Goal: Task Accomplishment & Management: Use online tool/utility

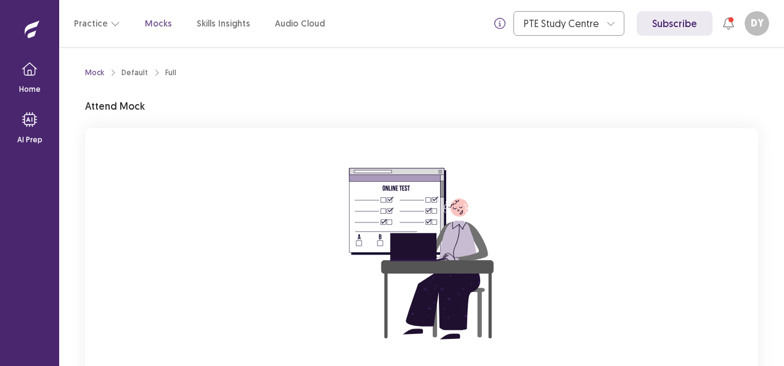
click at [325, 260] on img at bounding box center [421, 254] width 222 height 222
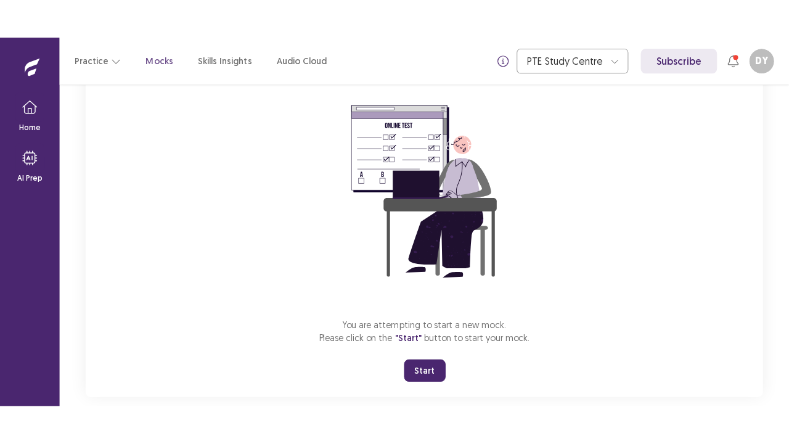
scroll to position [121, 0]
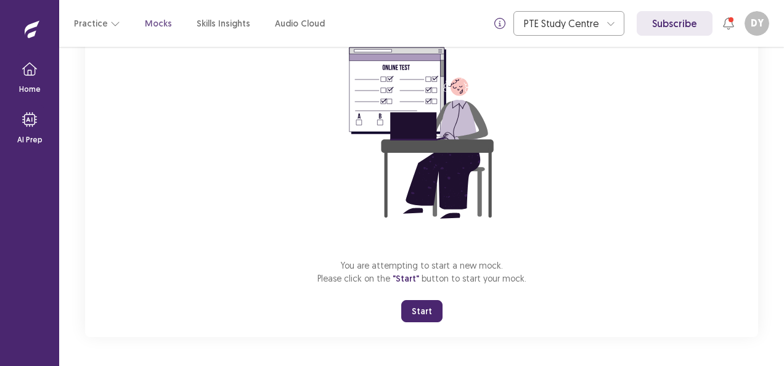
click at [425, 310] on button "Start" at bounding box center [421, 311] width 41 height 22
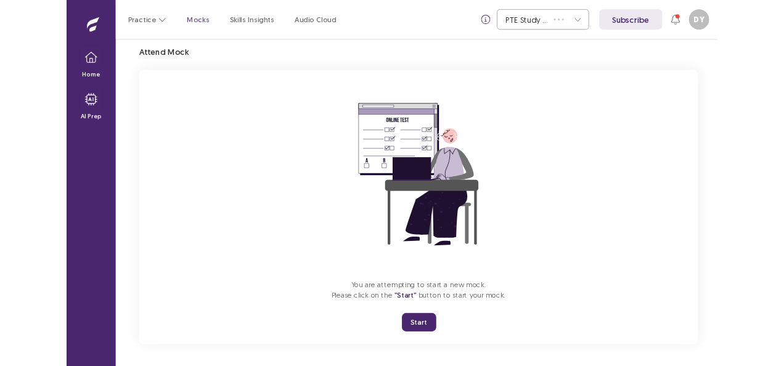
scroll to position [43, 0]
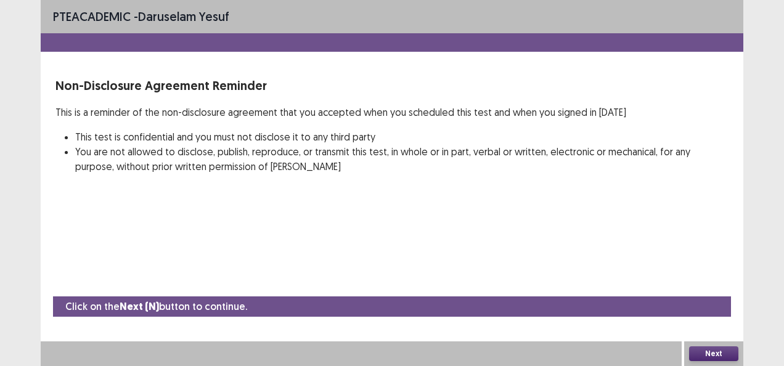
click at [710, 347] on button "Next" at bounding box center [713, 353] width 49 height 15
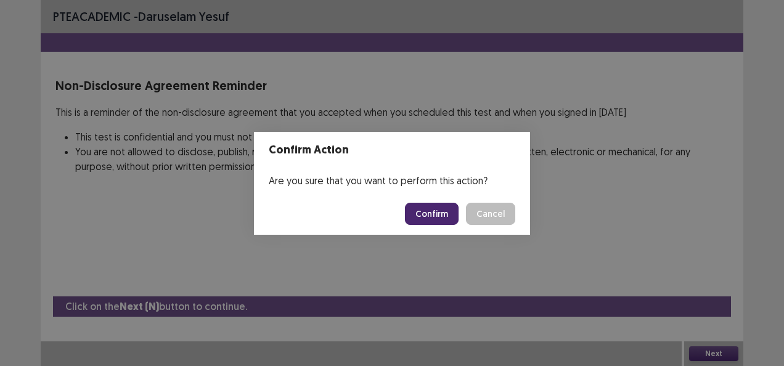
click at [428, 208] on button "Confirm" at bounding box center [432, 214] width 54 height 22
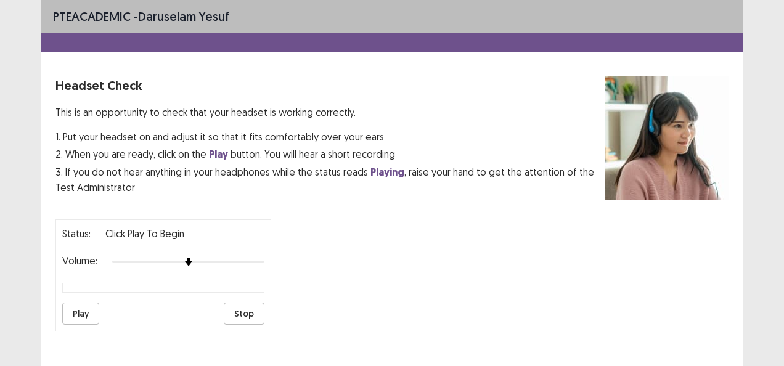
scroll to position [123, 0]
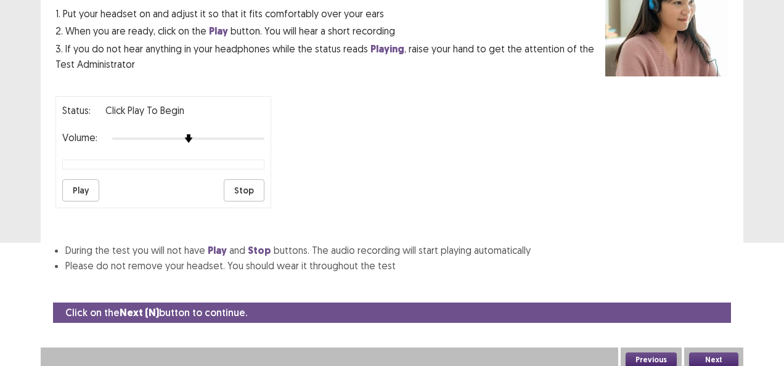
click at [73, 187] on button "Play" at bounding box center [80, 190] width 37 height 22
click at [705, 356] on button "Next" at bounding box center [713, 359] width 49 height 15
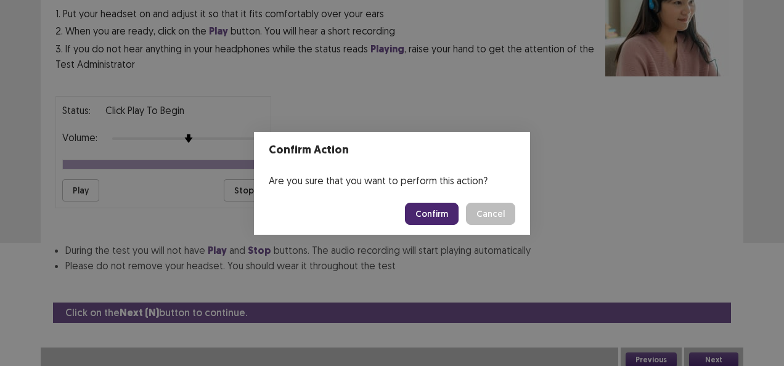
click at [446, 218] on button "Confirm" at bounding box center [432, 214] width 54 height 22
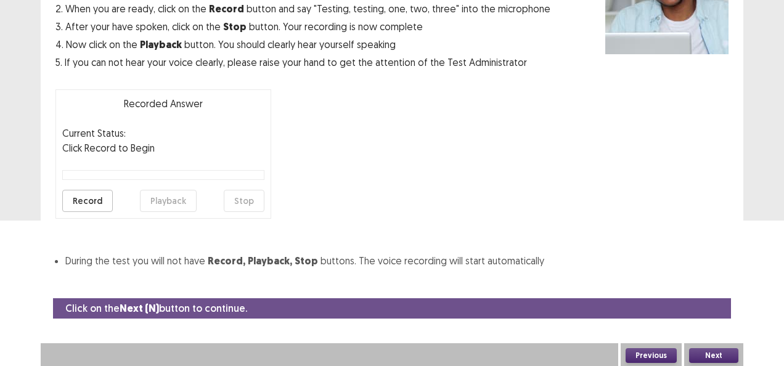
click at [84, 201] on button "Record" at bounding box center [87, 201] width 51 height 22
click at [243, 198] on button "Stop" at bounding box center [244, 201] width 41 height 22
click at [701, 354] on button "Next" at bounding box center [713, 355] width 49 height 15
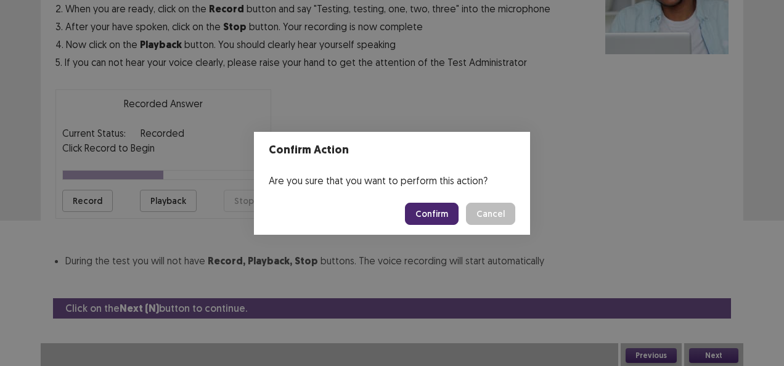
click at [431, 213] on button "Confirm" at bounding box center [432, 214] width 54 height 22
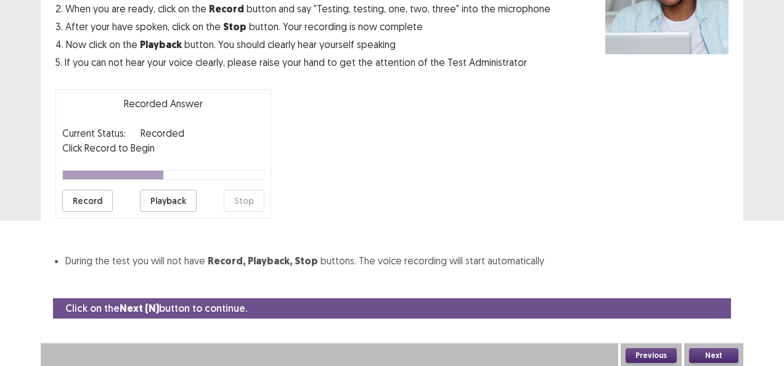
scroll to position [111, 0]
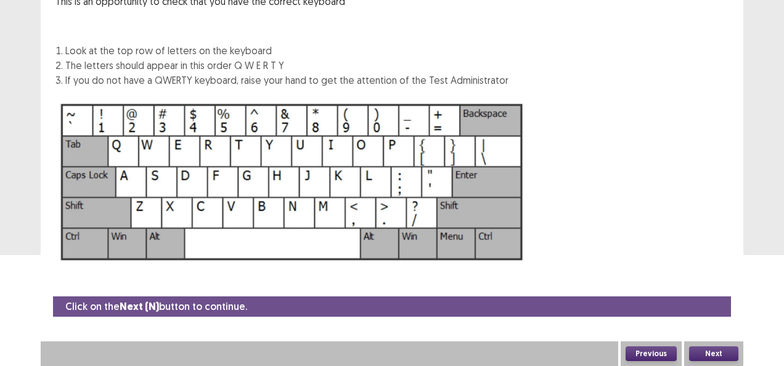
click at [706, 351] on button "Next" at bounding box center [713, 353] width 49 height 15
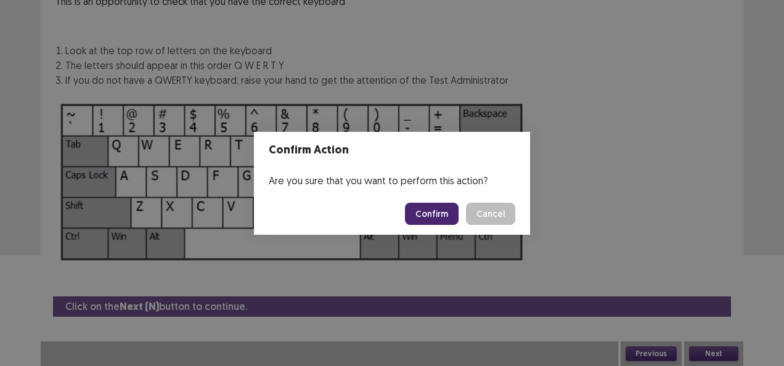
click at [437, 213] on button "Confirm" at bounding box center [432, 214] width 54 height 22
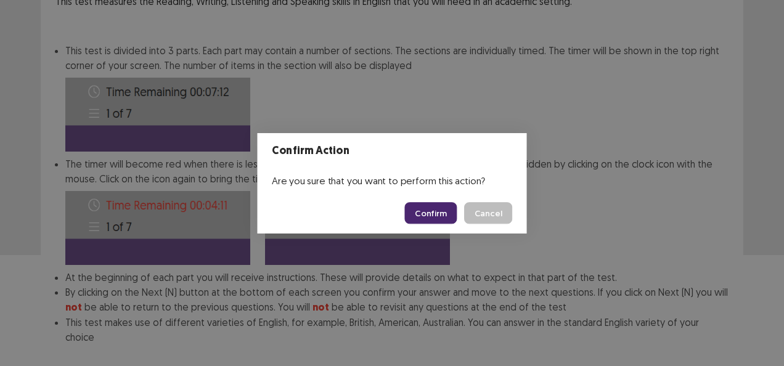
scroll to position [173, 0]
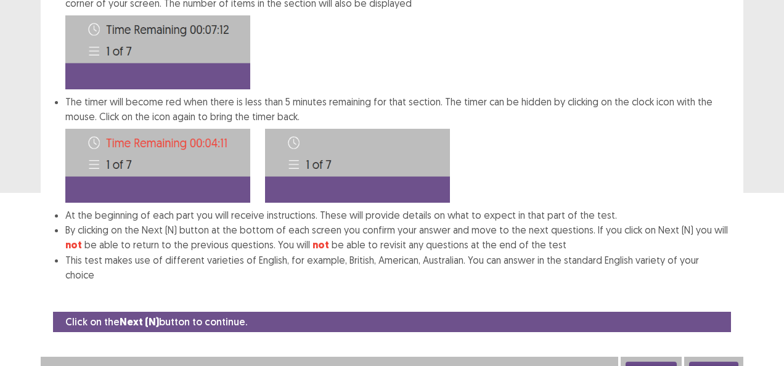
click at [707, 362] on button "Next" at bounding box center [713, 369] width 49 height 15
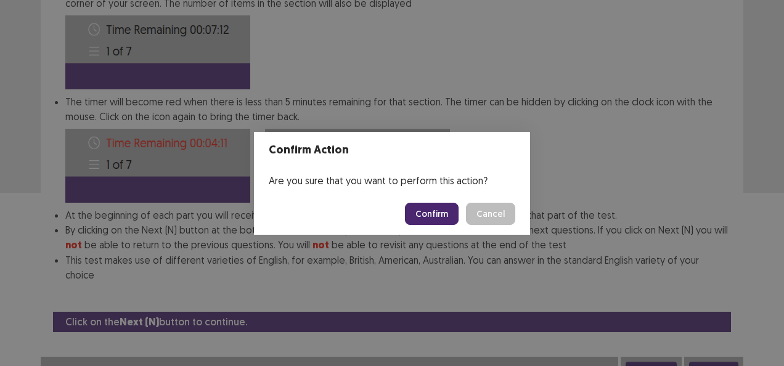
click at [445, 216] on button "Confirm" at bounding box center [432, 214] width 54 height 22
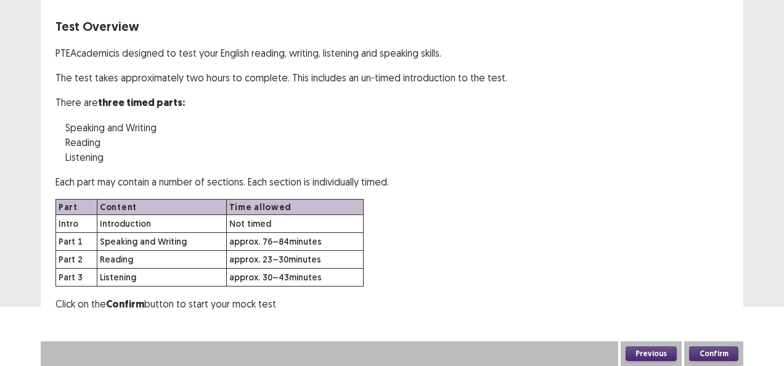
scroll to position [57, 0]
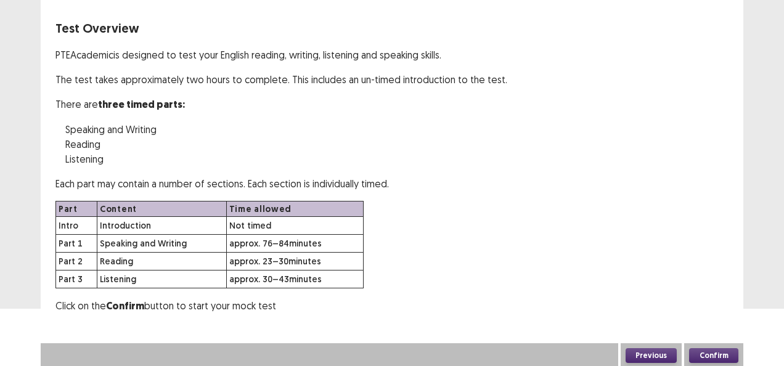
click at [708, 352] on button "Confirm" at bounding box center [713, 355] width 49 height 15
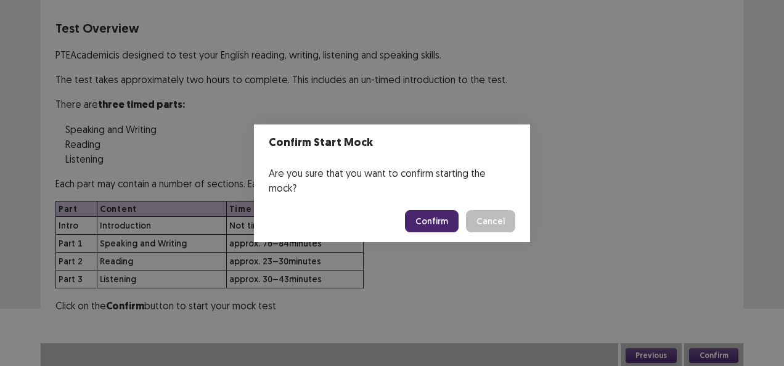
click at [451, 214] on button "Confirm" at bounding box center [432, 221] width 54 height 22
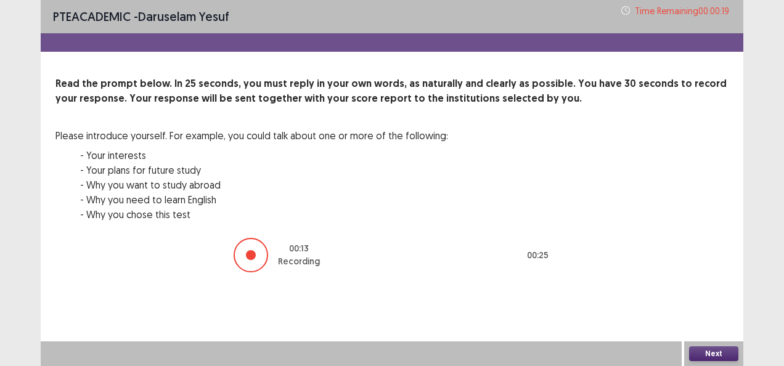
click at [697, 352] on button "Next" at bounding box center [713, 353] width 49 height 15
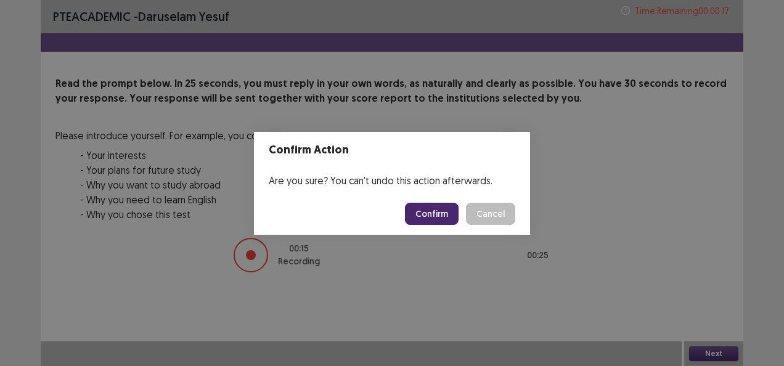
click at [445, 216] on button "Confirm" at bounding box center [432, 214] width 54 height 22
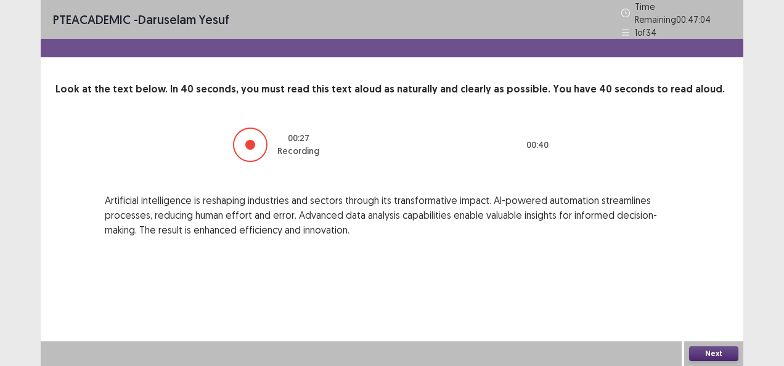
click at [712, 351] on button "Next" at bounding box center [713, 353] width 49 height 15
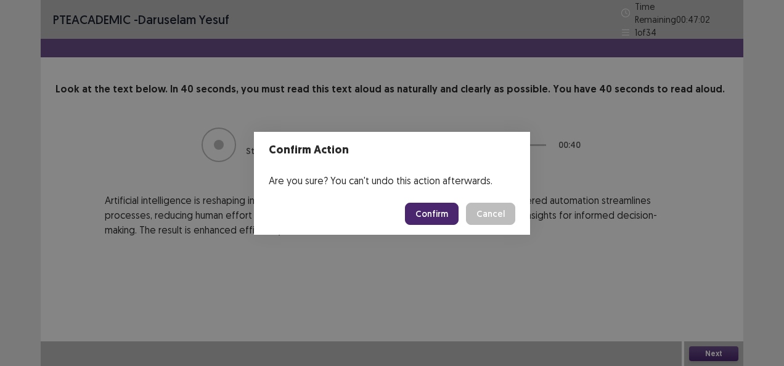
click at [432, 209] on button "Confirm" at bounding box center [432, 214] width 54 height 22
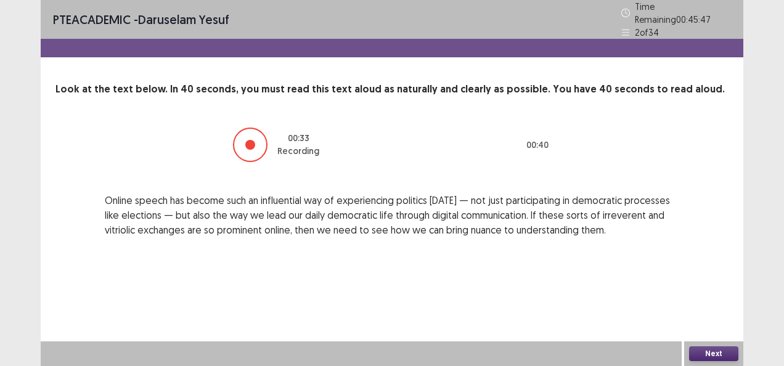
click at [710, 354] on button "Next" at bounding box center [713, 353] width 49 height 15
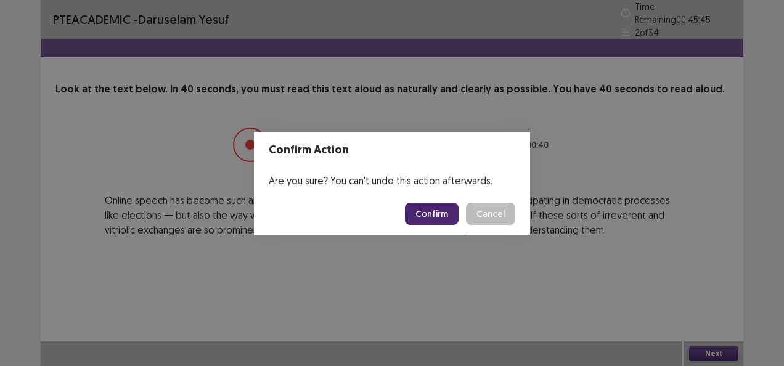
click at [435, 213] on button "Confirm" at bounding box center [432, 214] width 54 height 22
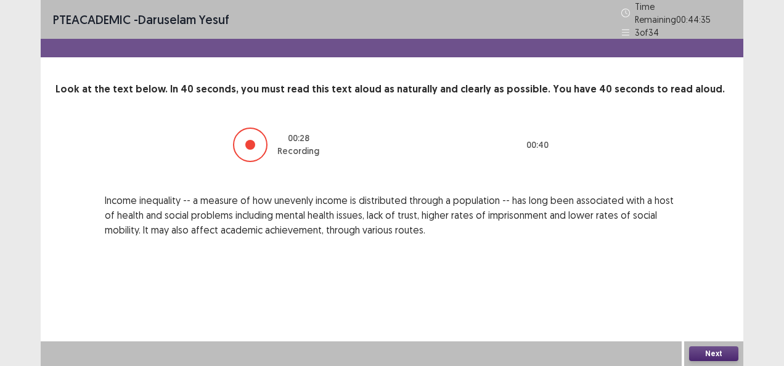
click at [707, 349] on button "Next" at bounding box center [713, 353] width 49 height 15
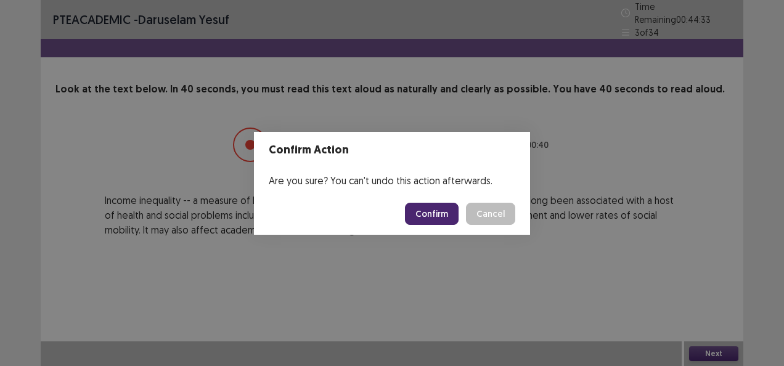
click at [441, 211] on button "Confirm" at bounding box center [432, 214] width 54 height 22
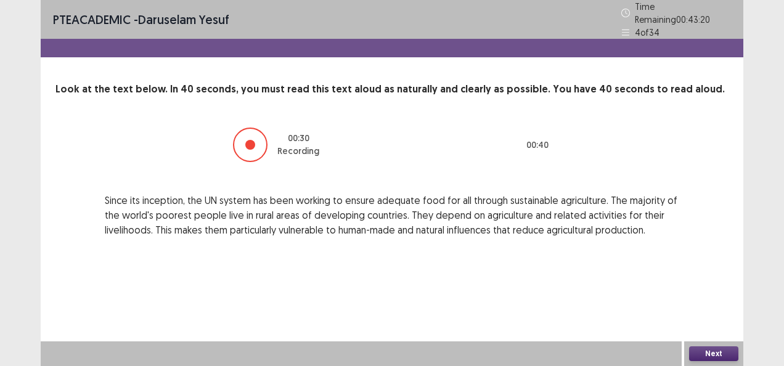
click at [711, 352] on button "Next" at bounding box center [713, 353] width 49 height 15
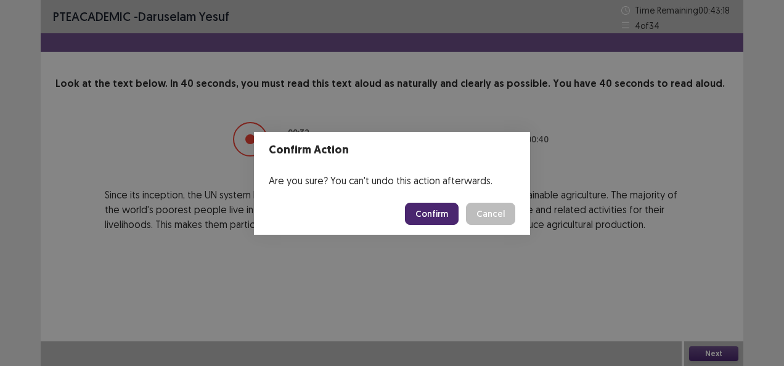
click at [442, 213] on button "Confirm" at bounding box center [432, 214] width 54 height 22
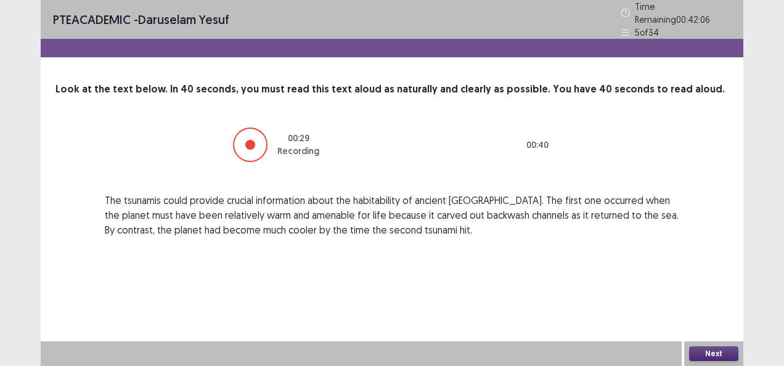
click at [707, 354] on button "Next" at bounding box center [713, 353] width 49 height 15
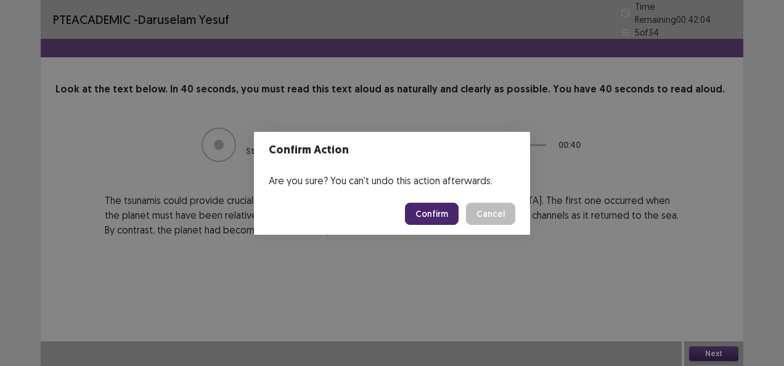
click at [436, 217] on button "Confirm" at bounding box center [432, 214] width 54 height 22
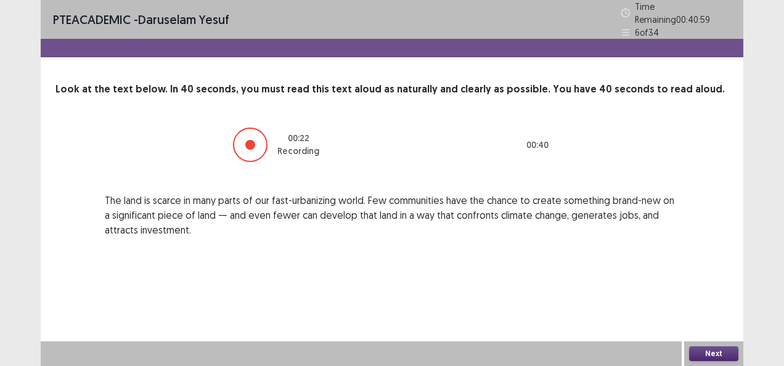
click at [713, 351] on button "Next" at bounding box center [713, 353] width 49 height 15
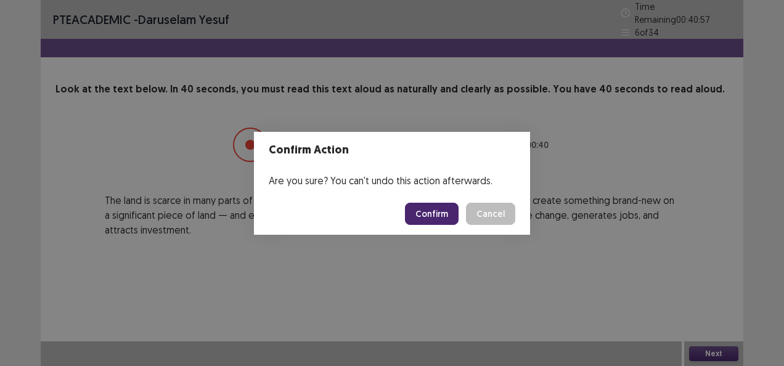
click at [434, 208] on button "Confirm" at bounding box center [432, 214] width 54 height 22
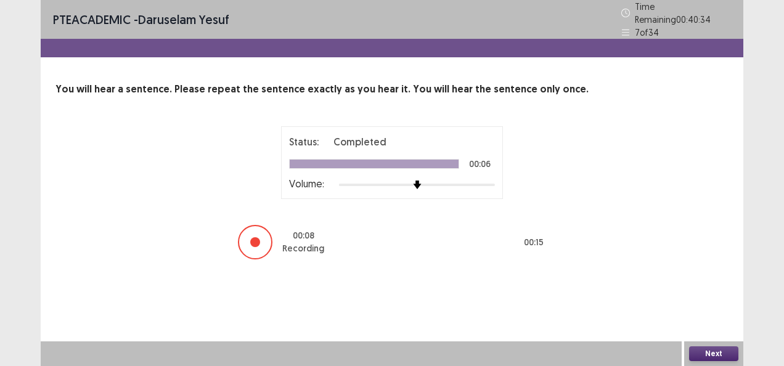
click at [256, 237] on div at bounding box center [255, 242] width 10 height 10
click at [700, 347] on button "Next" at bounding box center [713, 353] width 49 height 15
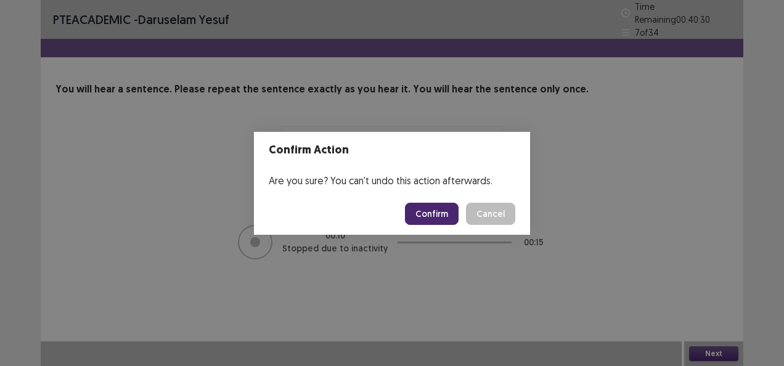
click at [434, 211] on button "Confirm" at bounding box center [432, 214] width 54 height 22
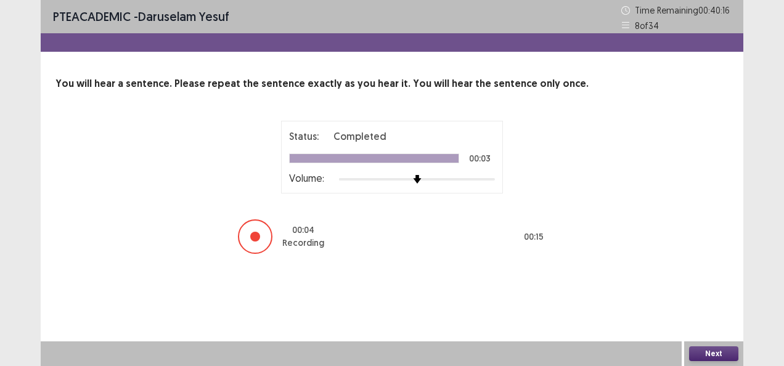
click at [705, 358] on button "Next" at bounding box center [713, 353] width 49 height 15
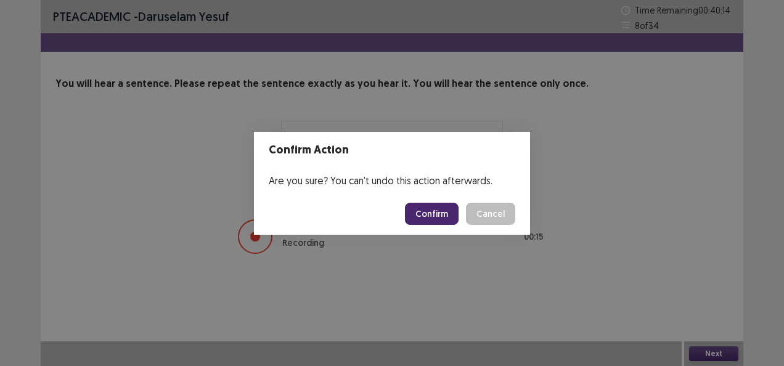
click at [444, 211] on button "Confirm" at bounding box center [432, 214] width 54 height 22
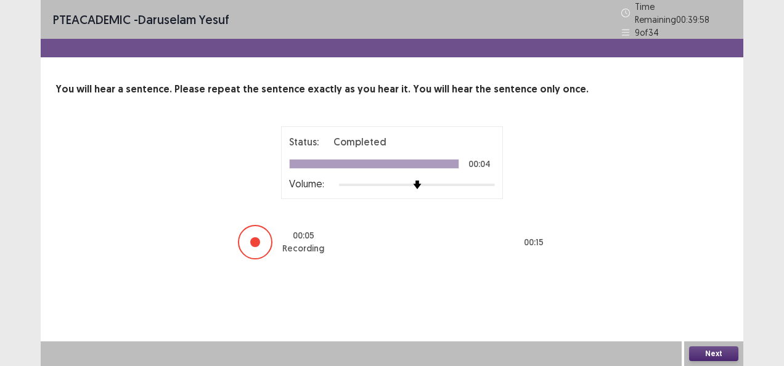
click at [711, 352] on button "Next" at bounding box center [713, 353] width 49 height 15
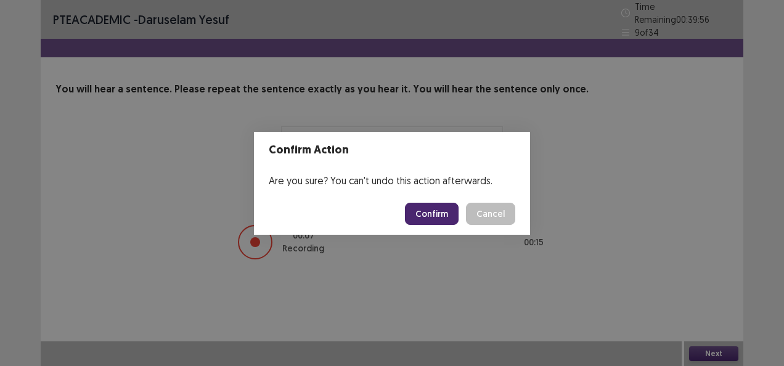
click at [446, 211] on button "Confirm" at bounding box center [432, 214] width 54 height 22
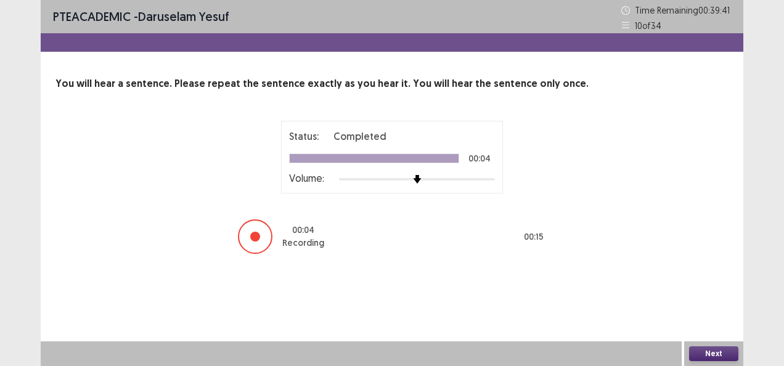
click at [705, 354] on button "Next" at bounding box center [713, 353] width 49 height 15
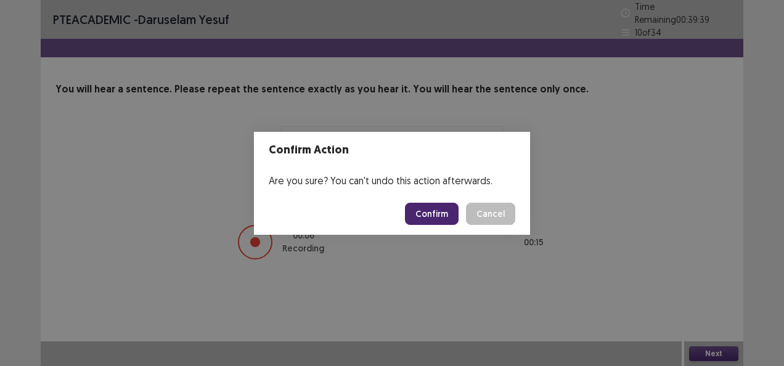
click at [444, 214] on button "Confirm" at bounding box center [432, 214] width 54 height 22
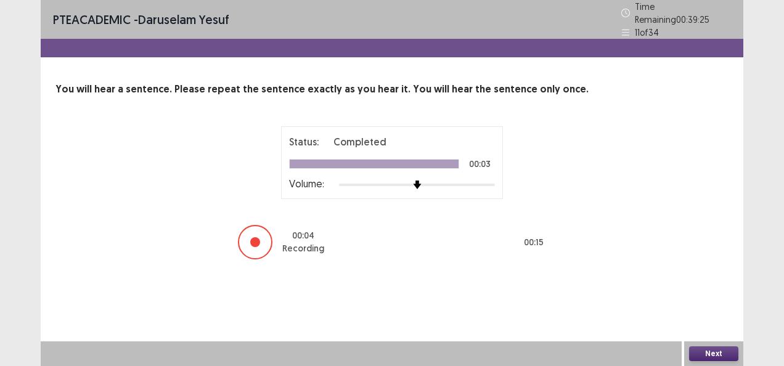
click at [715, 352] on button "Next" at bounding box center [713, 353] width 49 height 15
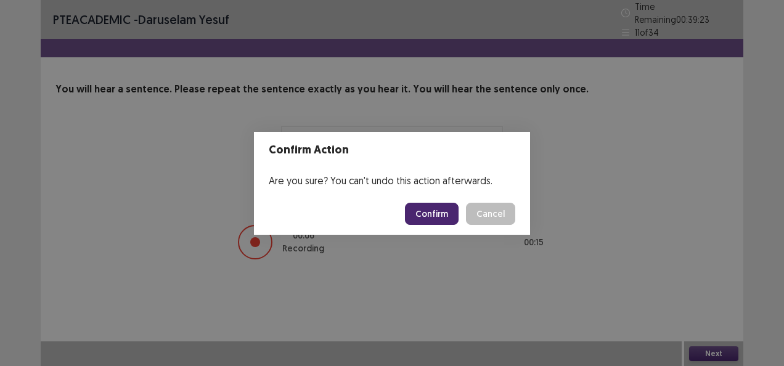
click at [445, 213] on button "Confirm" at bounding box center [432, 214] width 54 height 22
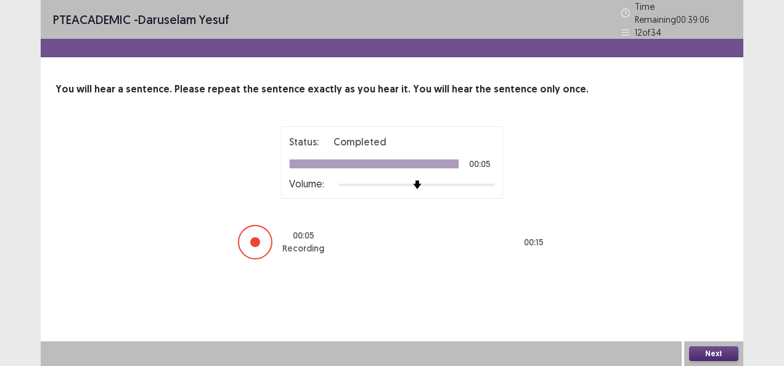
click at [707, 350] on button "Next" at bounding box center [713, 353] width 49 height 15
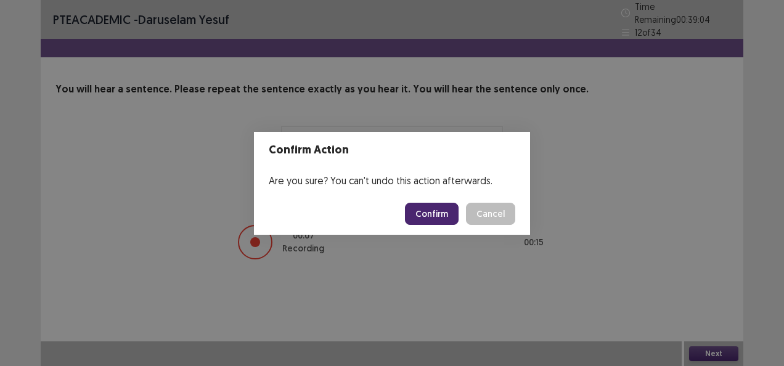
click at [445, 216] on button "Confirm" at bounding box center [432, 214] width 54 height 22
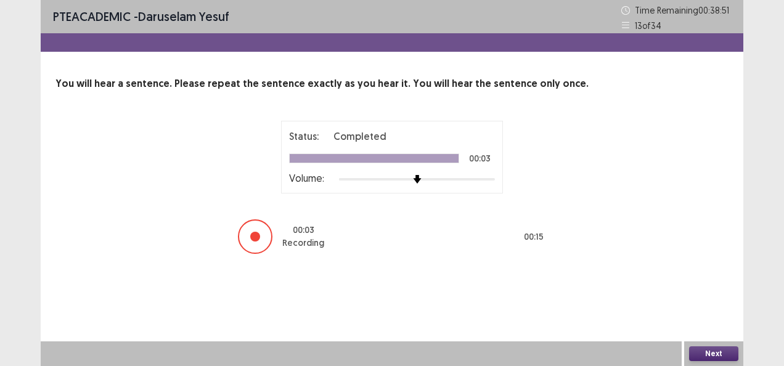
click at [705, 352] on button "Next" at bounding box center [713, 353] width 49 height 15
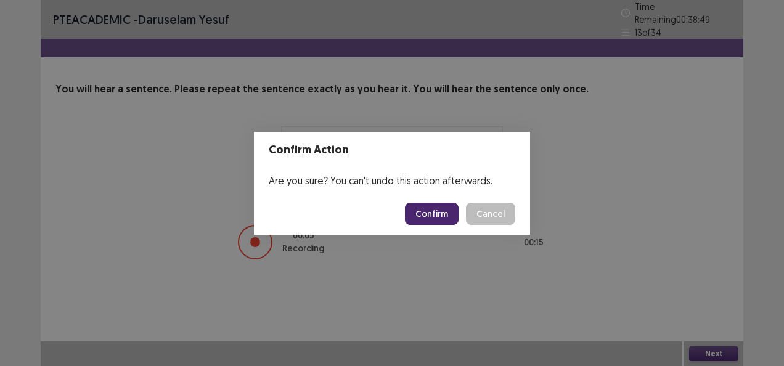
click at [436, 216] on button "Confirm" at bounding box center [432, 214] width 54 height 22
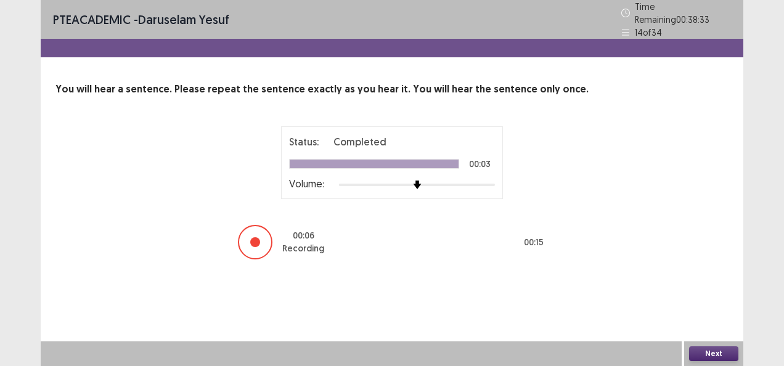
click at [716, 352] on button "Next" at bounding box center [713, 353] width 49 height 15
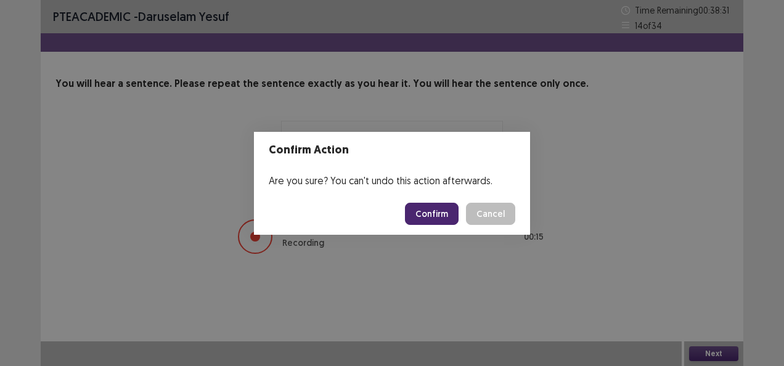
click at [445, 209] on button "Confirm" at bounding box center [432, 214] width 54 height 22
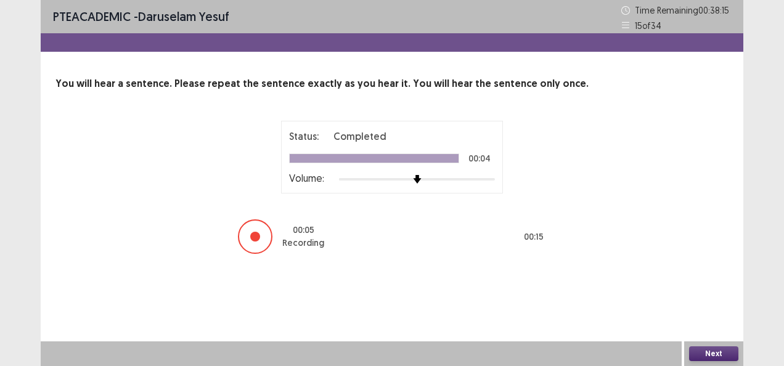
click at [717, 354] on button "Next" at bounding box center [713, 353] width 49 height 15
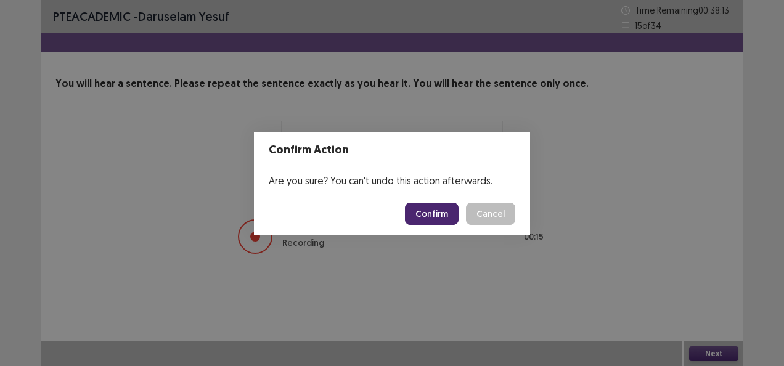
click at [432, 214] on button "Confirm" at bounding box center [432, 214] width 54 height 22
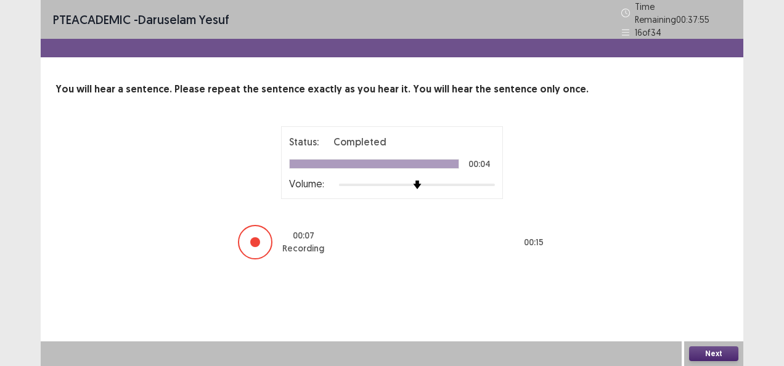
click at [713, 355] on button "Next" at bounding box center [713, 353] width 49 height 15
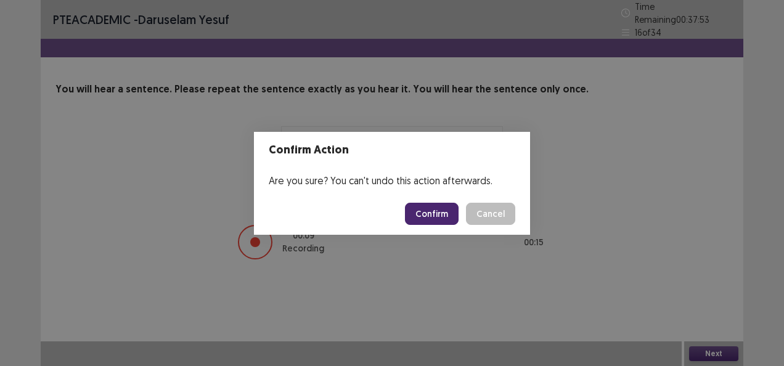
click at [432, 208] on button "Confirm" at bounding box center [432, 214] width 54 height 22
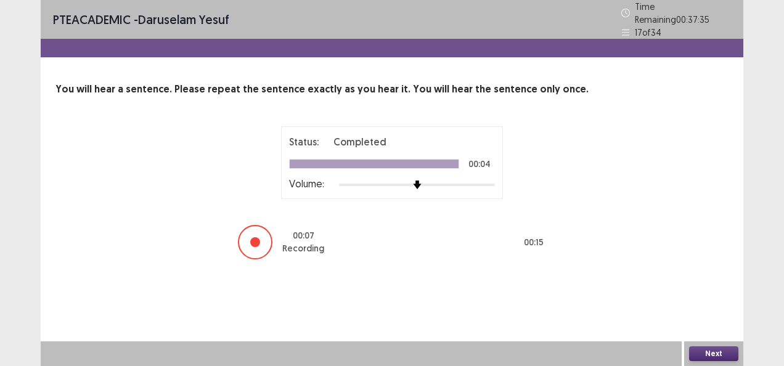
click at [710, 352] on button "Next" at bounding box center [713, 353] width 49 height 15
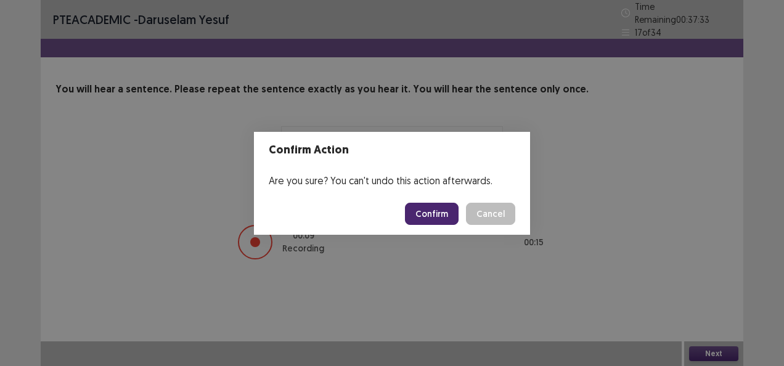
click at [442, 214] on button "Confirm" at bounding box center [432, 214] width 54 height 22
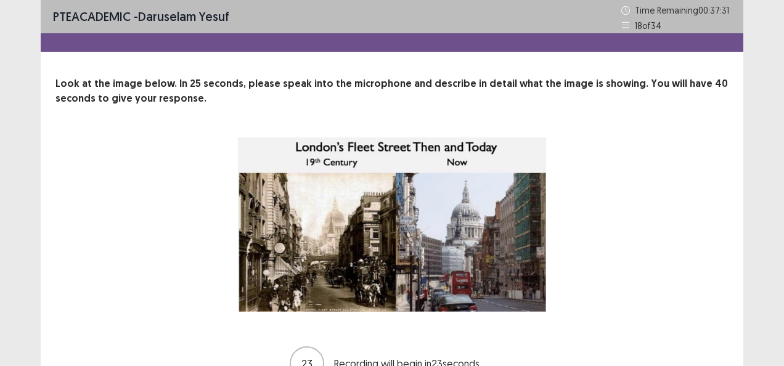
click at [689, 294] on div "23 Recording will begin in 23 seconds" at bounding box center [391, 259] width 673 height 246
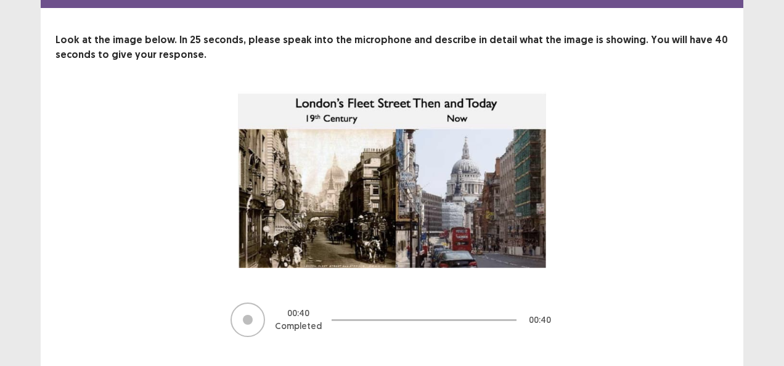
scroll to position [70, 0]
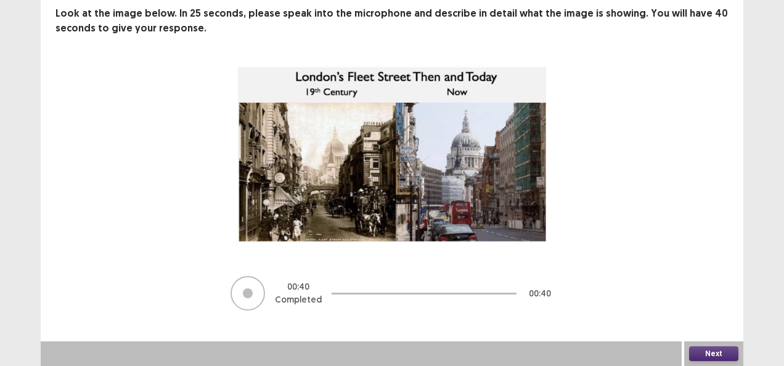
click at [705, 356] on button "Next" at bounding box center [713, 353] width 49 height 15
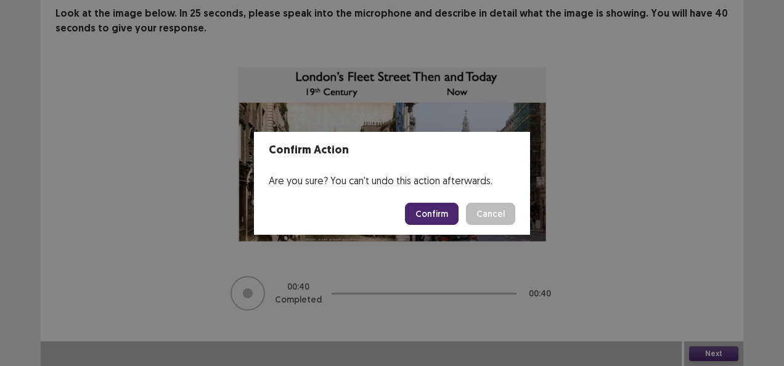
click at [431, 212] on button "Confirm" at bounding box center [432, 214] width 54 height 22
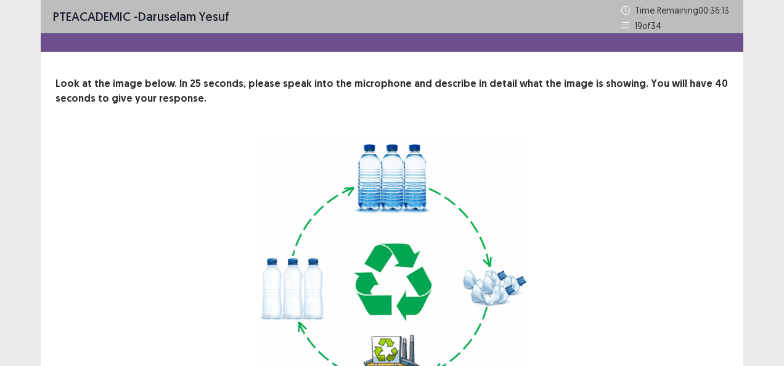
click at [695, 310] on div "23 Recording will begin in 23 seconds" at bounding box center [391, 306] width 673 height 341
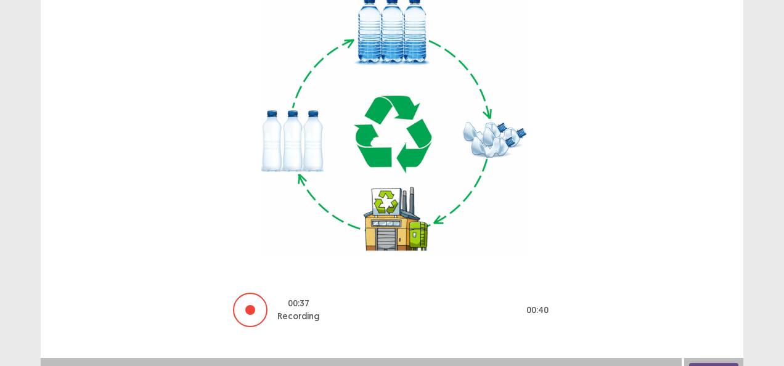
scroll to position [164, 0]
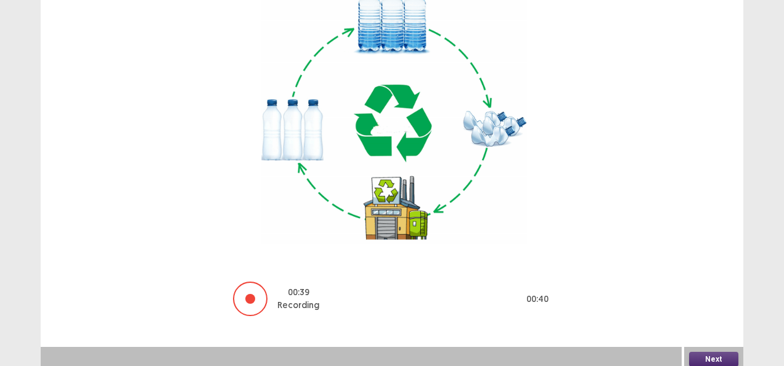
click at [718, 352] on button "Next" at bounding box center [713, 359] width 49 height 15
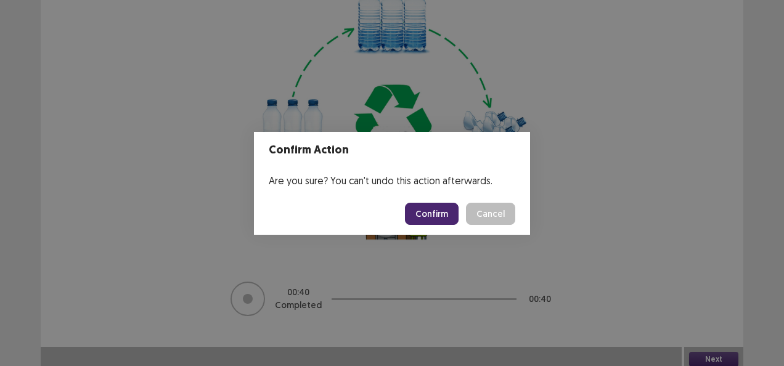
click at [444, 209] on button "Confirm" at bounding box center [432, 214] width 54 height 22
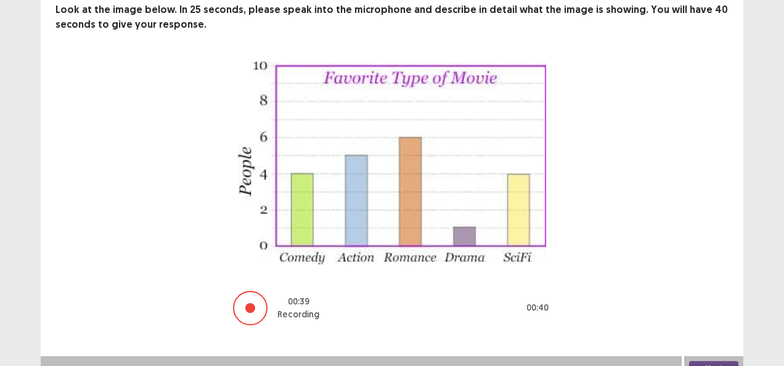
scroll to position [88, 0]
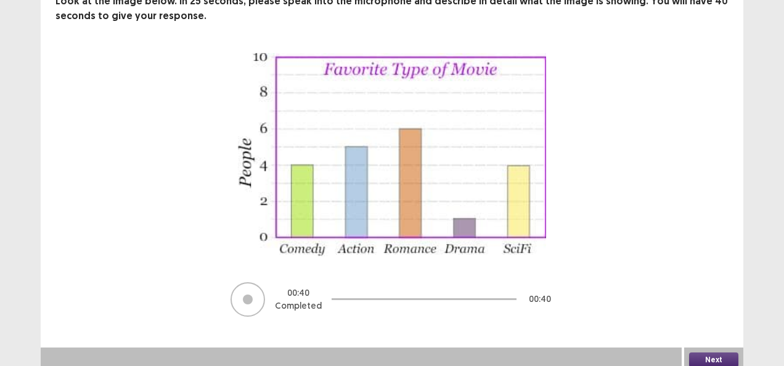
click at [704, 352] on button "Next" at bounding box center [713, 359] width 49 height 15
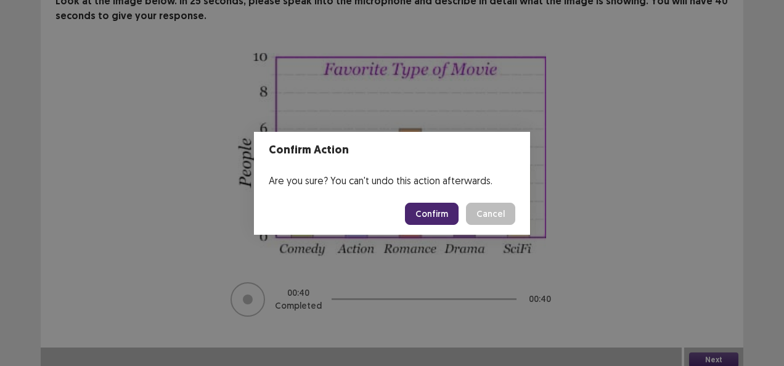
click at [428, 212] on button "Confirm" at bounding box center [432, 214] width 54 height 22
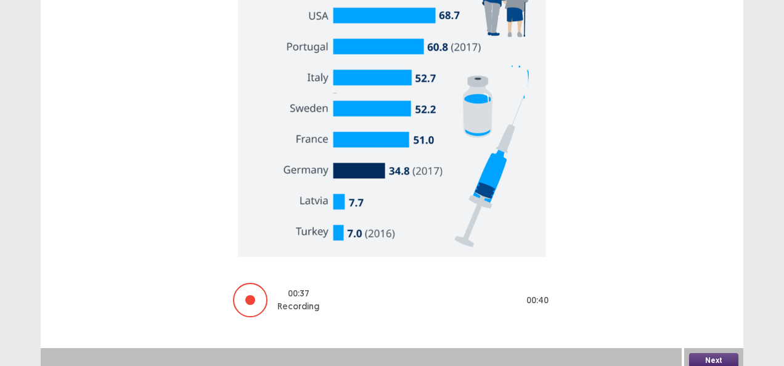
scroll to position [272, 0]
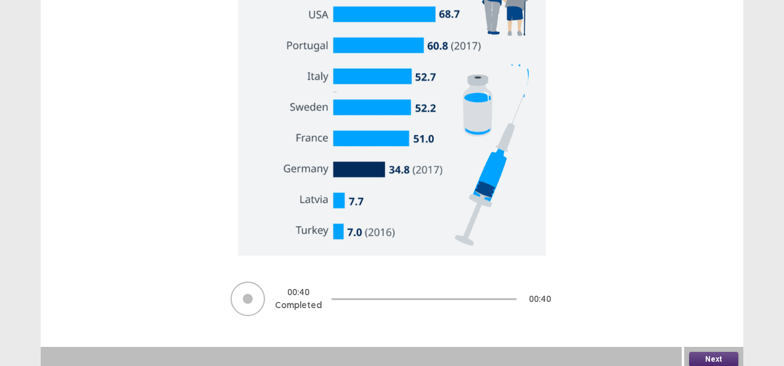
click at [711, 352] on button "Next" at bounding box center [713, 359] width 49 height 15
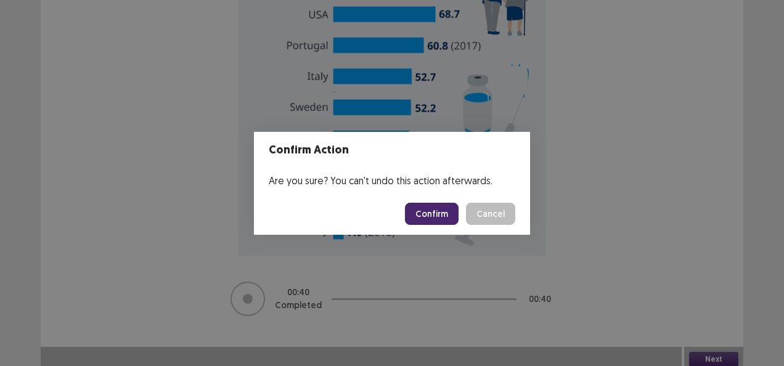
click at [426, 211] on button "Confirm" at bounding box center [432, 214] width 54 height 22
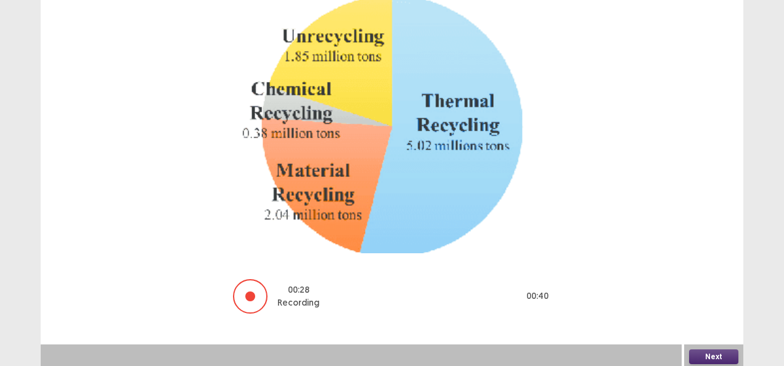
scroll to position [150, 0]
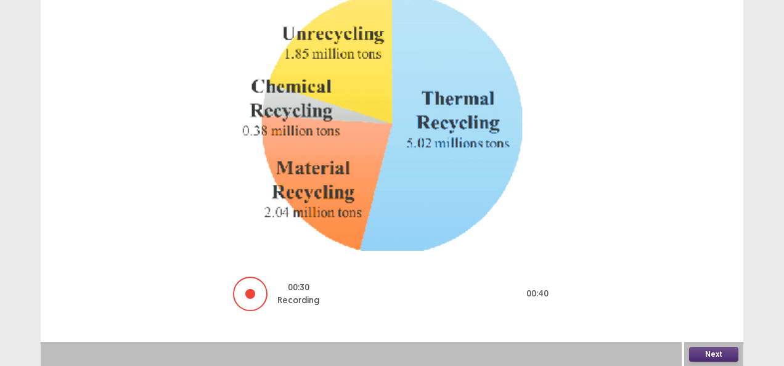
click at [704, 352] on button "Next" at bounding box center [713, 354] width 49 height 15
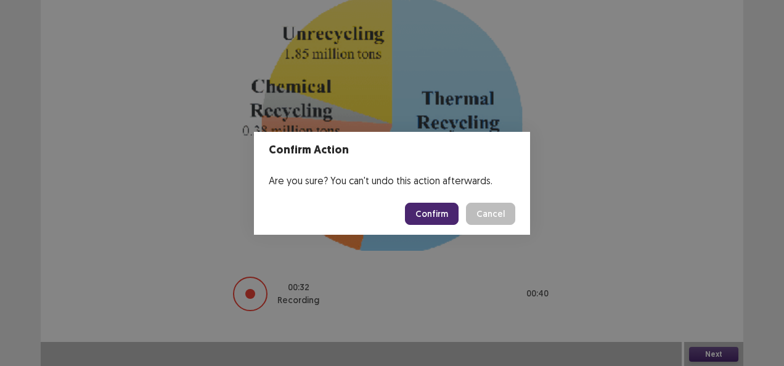
click at [434, 211] on button "Confirm" at bounding box center [432, 214] width 54 height 22
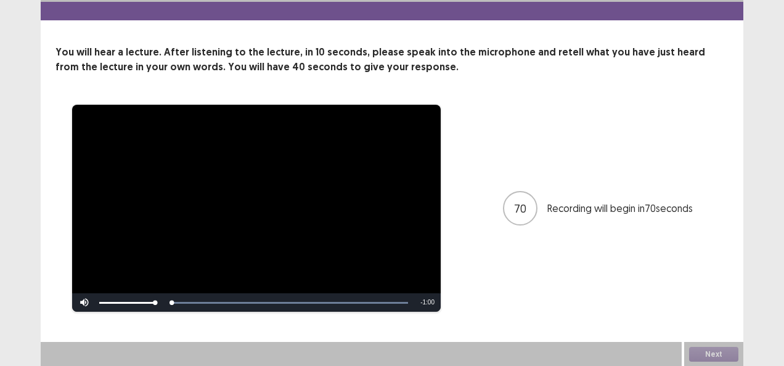
scroll to position [32, 0]
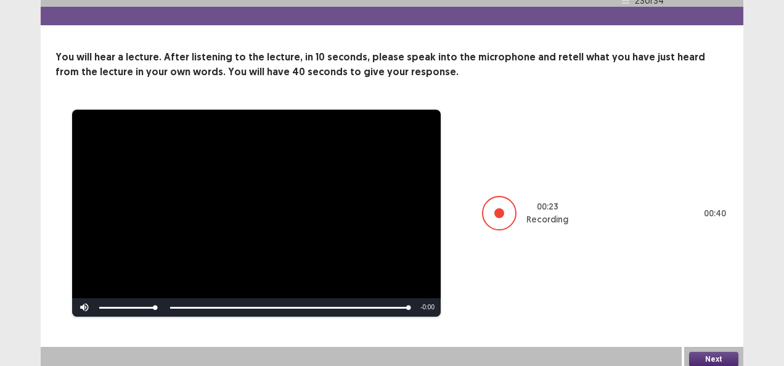
click at [704, 355] on button "Next" at bounding box center [713, 359] width 49 height 15
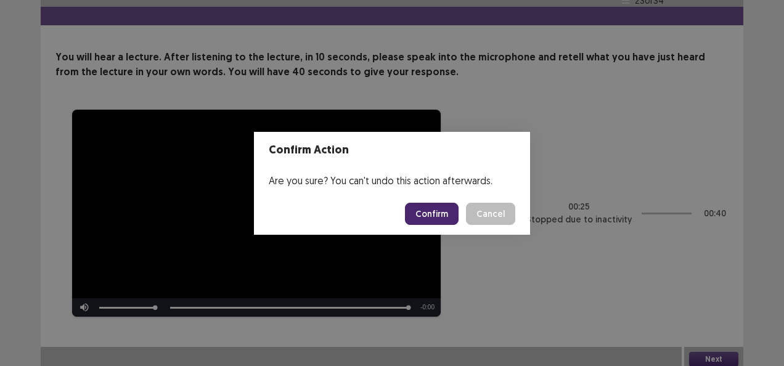
click at [439, 216] on button "Confirm" at bounding box center [432, 214] width 54 height 22
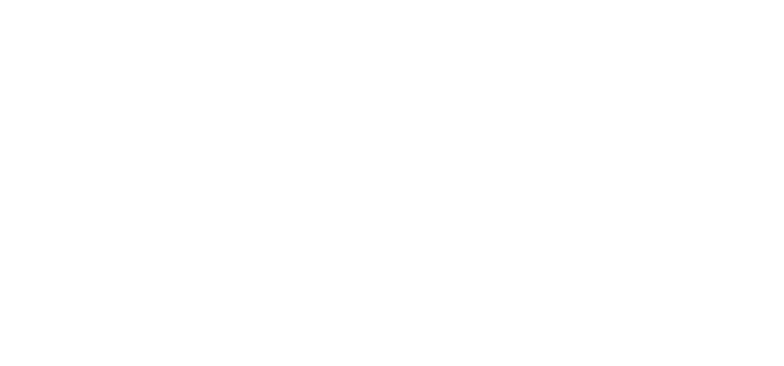
scroll to position [0, 0]
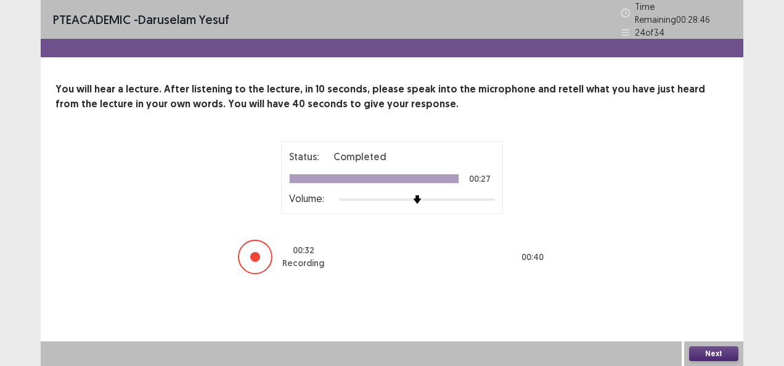
click at [707, 354] on button "Next" at bounding box center [713, 353] width 49 height 15
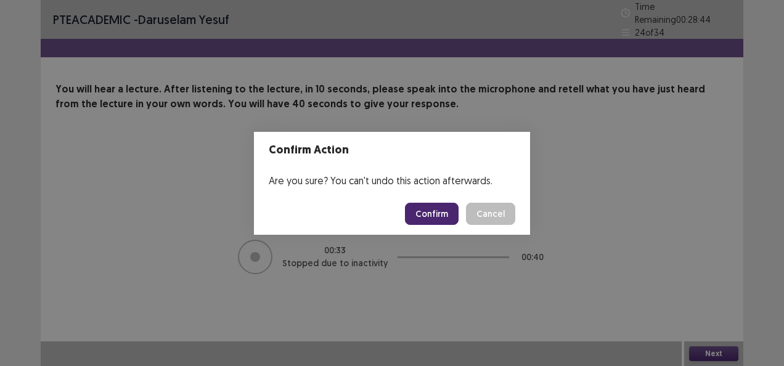
click at [440, 219] on button "Confirm" at bounding box center [432, 214] width 54 height 22
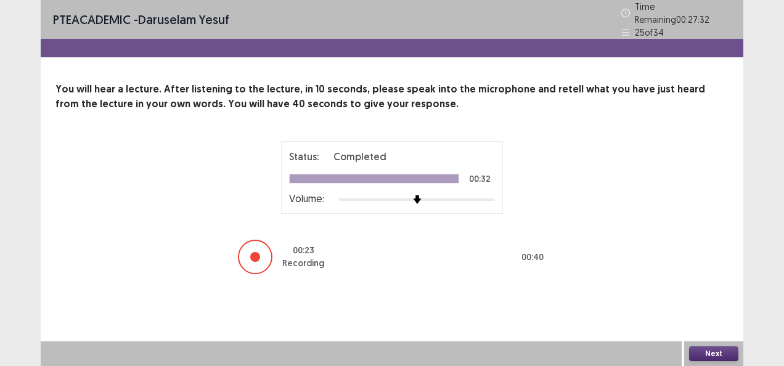
click at [697, 353] on button "Next" at bounding box center [713, 353] width 49 height 15
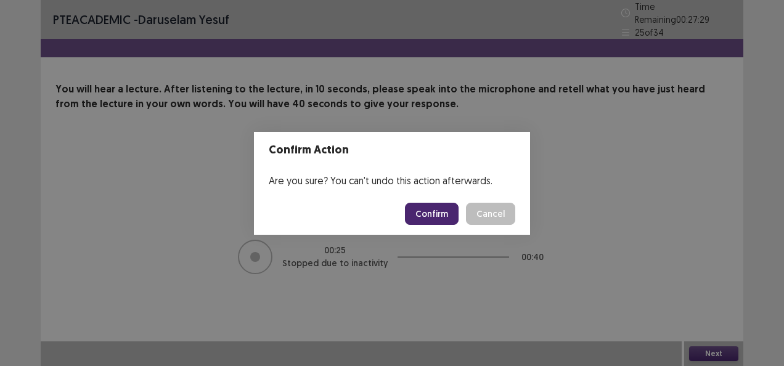
click at [446, 211] on button "Confirm" at bounding box center [432, 214] width 54 height 22
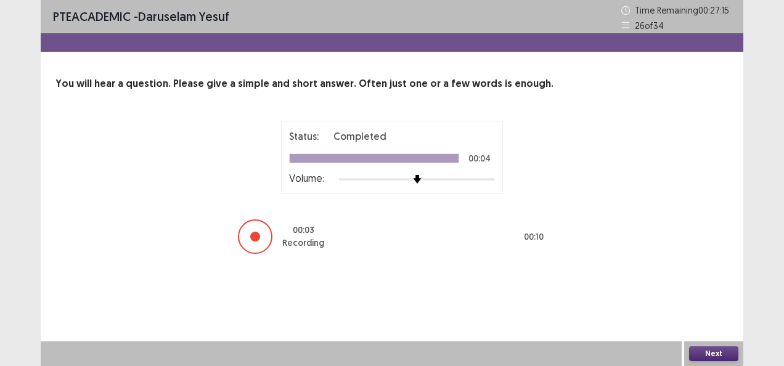
click at [708, 354] on button "Next" at bounding box center [713, 353] width 49 height 15
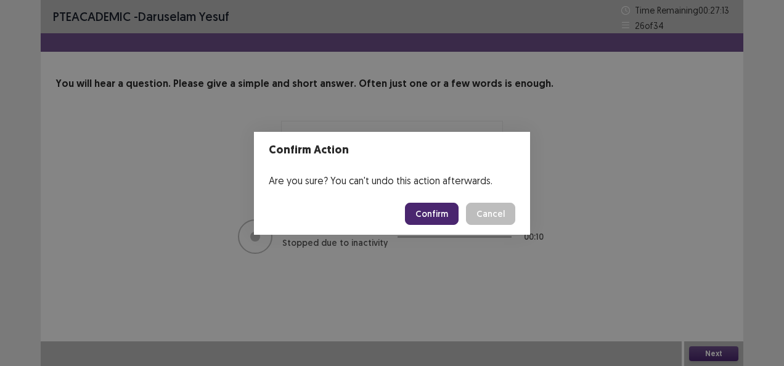
click at [432, 214] on button "Confirm" at bounding box center [432, 214] width 54 height 22
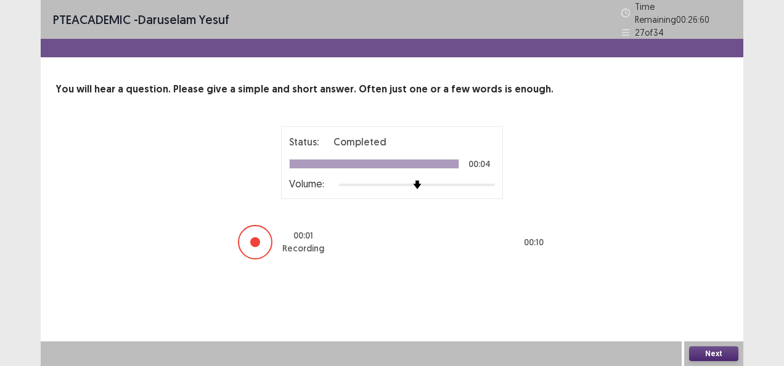
click at [713, 356] on button "Next" at bounding box center [713, 353] width 49 height 15
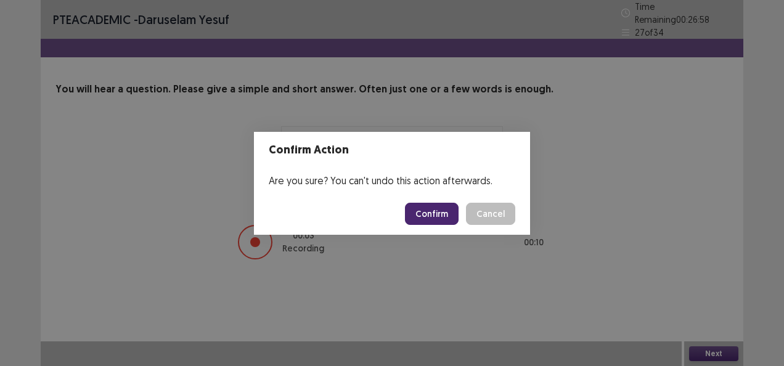
click at [438, 213] on button "Confirm" at bounding box center [432, 214] width 54 height 22
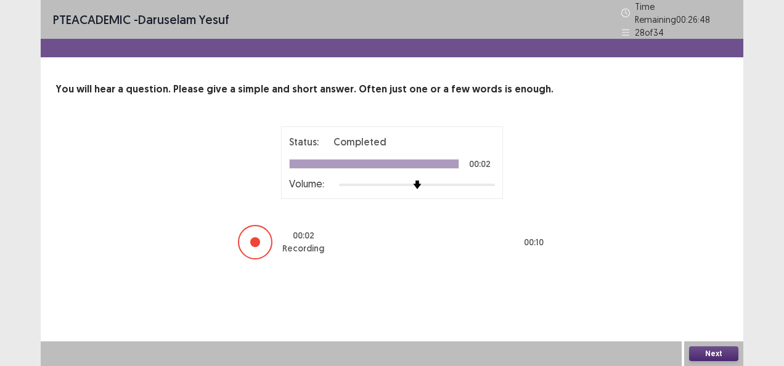
click at [710, 351] on button "Next" at bounding box center [713, 353] width 49 height 15
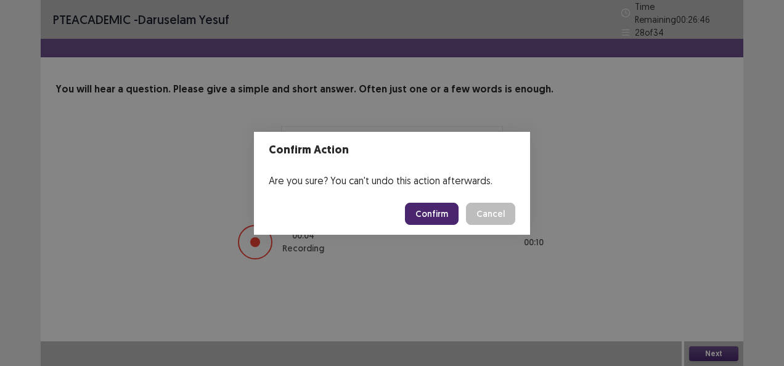
click at [454, 215] on button "Confirm" at bounding box center [432, 214] width 54 height 22
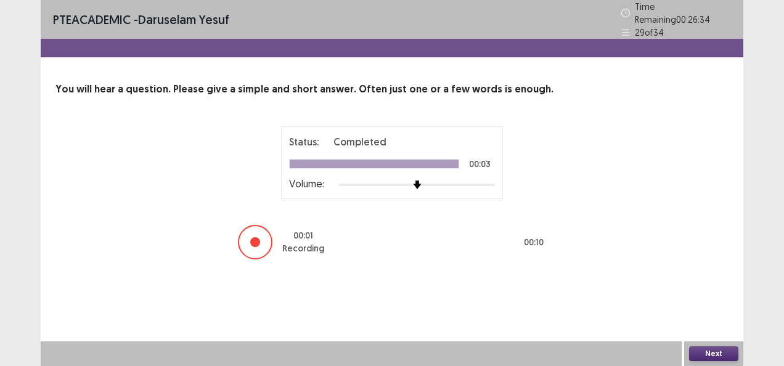
click at [712, 352] on button "Next" at bounding box center [713, 353] width 49 height 15
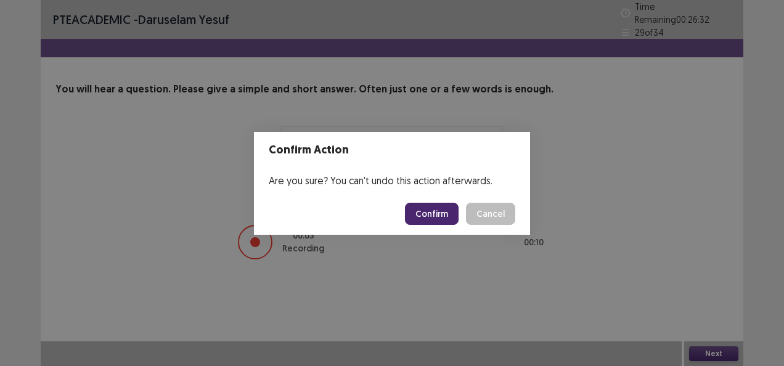
click at [444, 213] on button "Confirm" at bounding box center [432, 214] width 54 height 22
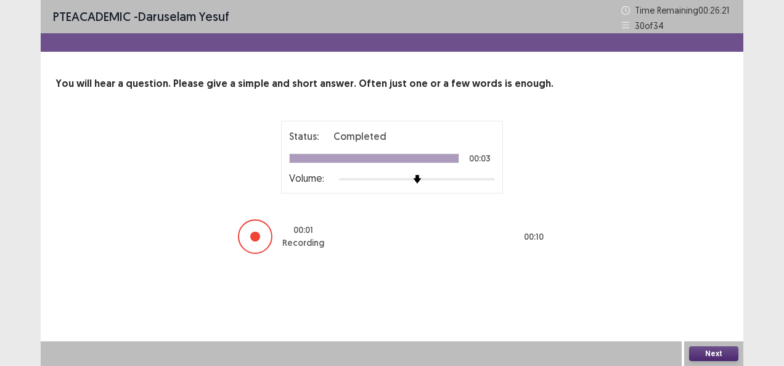
click at [710, 351] on button "Next" at bounding box center [713, 353] width 49 height 15
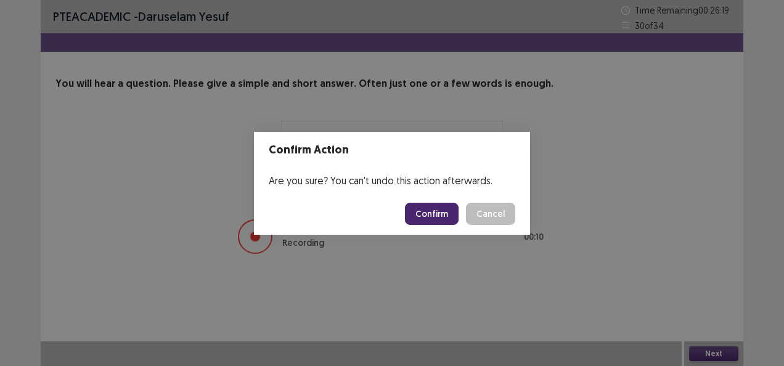
click at [446, 216] on button "Confirm" at bounding box center [432, 214] width 54 height 22
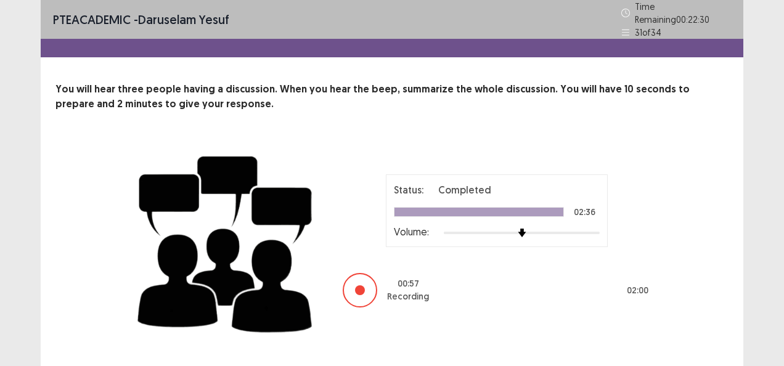
click at [750, 287] on div "PTE academic - Daruselam Yesuf Time Remaining 00 : 22 : 30 31 of 34 You will he…" at bounding box center [392, 198] width 784 height 397
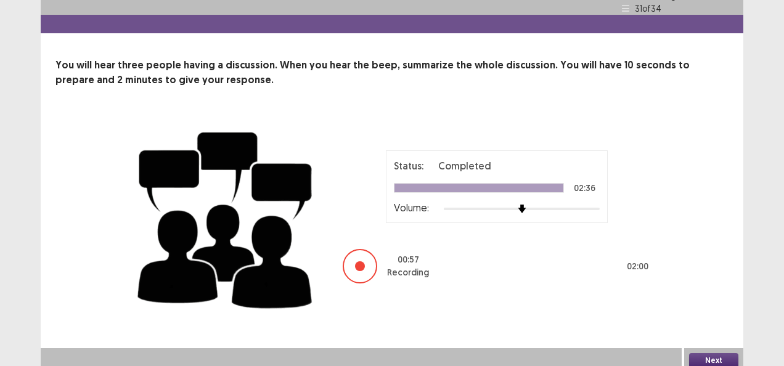
scroll to position [25, 0]
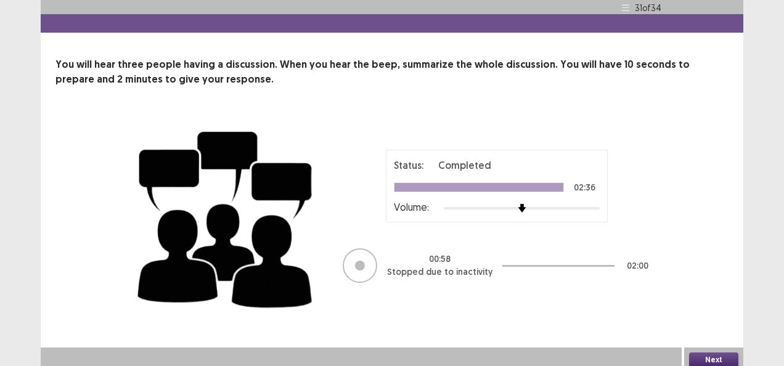
click at [718, 353] on button "Next" at bounding box center [713, 359] width 49 height 15
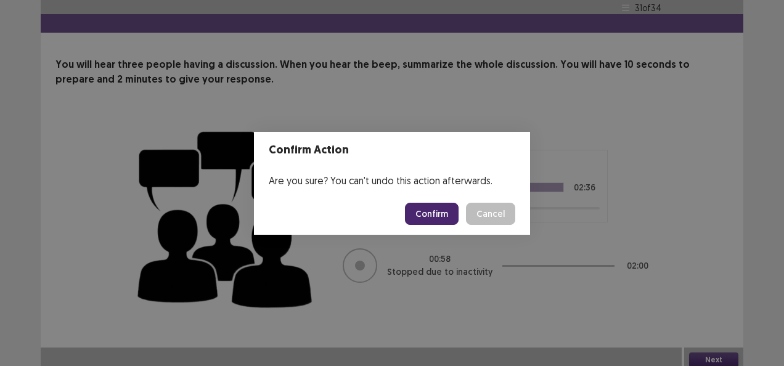
click at [434, 213] on button "Confirm" at bounding box center [432, 214] width 54 height 22
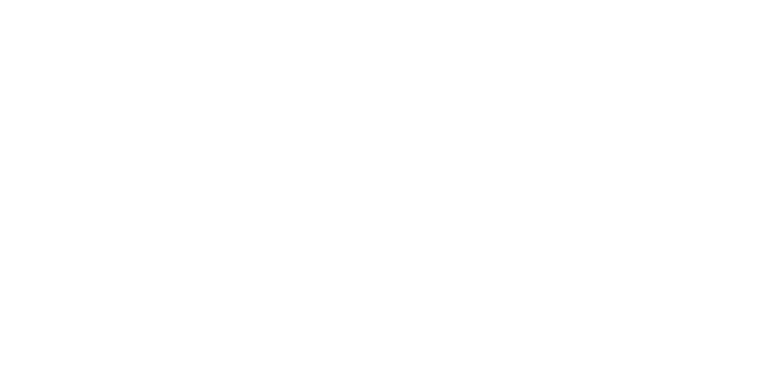
scroll to position [0, 0]
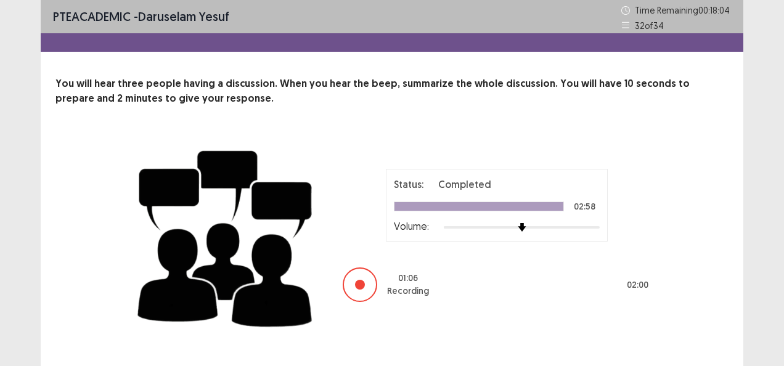
click at [745, 325] on div "PTE academic - Daruselam Yesuf Time Remaining 00 : 18 : 04 32 of 34 You will he…" at bounding box center [392, 195] width 784 height 391
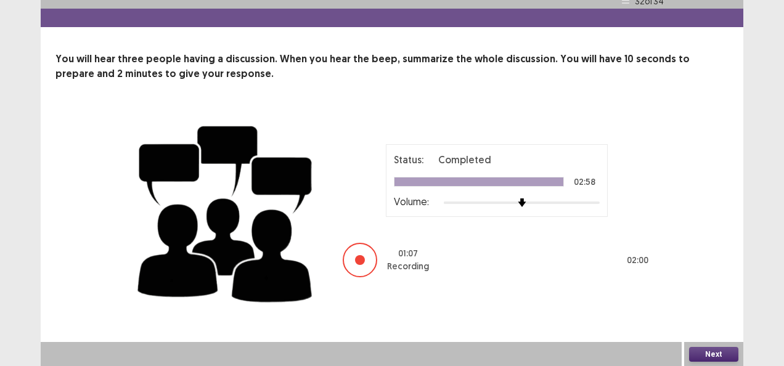
scroll to position [25, 0]
click at [716, 351] on button "Next" at bounding box center [713, 354] width 49 height 15
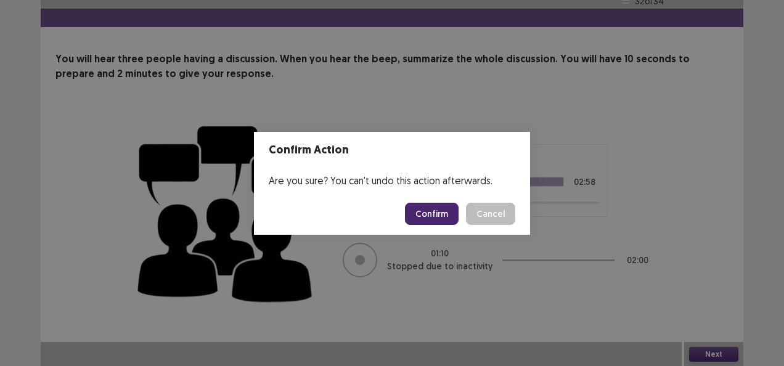
click at [423, 216] on button "Confirm" at bounding box center [432, 214] width 54 height 22
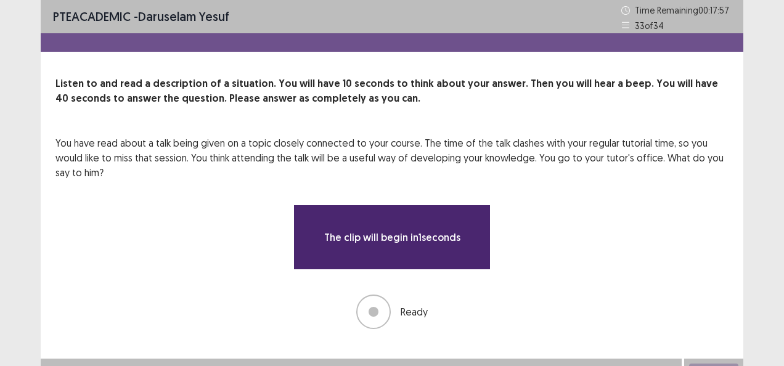
click at [569, 253] on div "You have read about a talk being given on a topic closely connected to your cou…" at bounding box center [391, 232] width 673 height 193
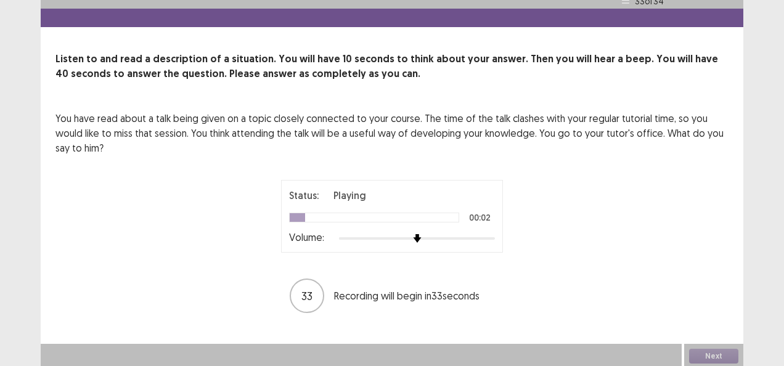
scroll to position [26, 0]
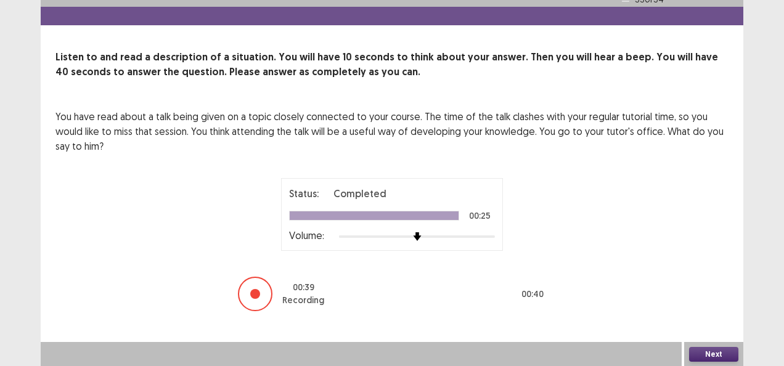
click at [712, 355] on button "Next" at bounding box center [713, 354] width 49 height 15
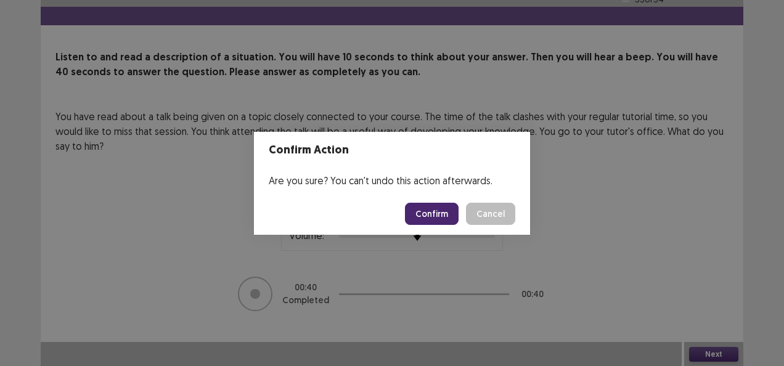
click at [434, 212] on button "Confirm" at bounding box center [432, 214] width 54 height 22
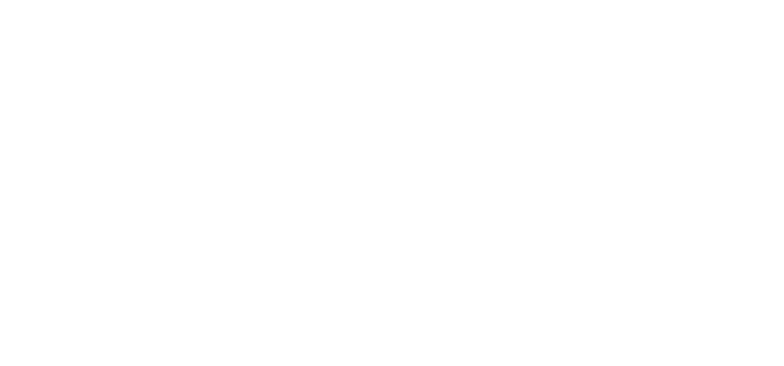
scroll to position [0, 0]
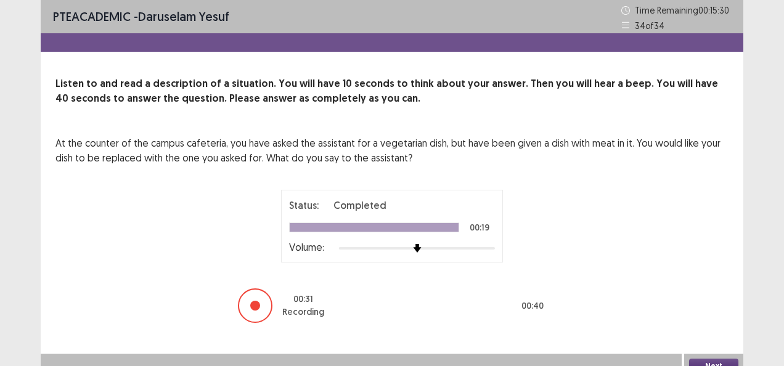
click at [704, 363] on button "Next" at bounding box center [713, 366] width 49 height 15
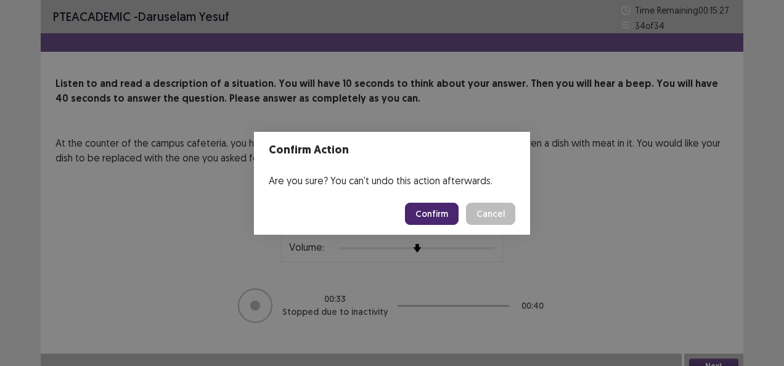
click at [424, 211] on button "Confirm" at bounding box center [432, 214] width 54 height 22
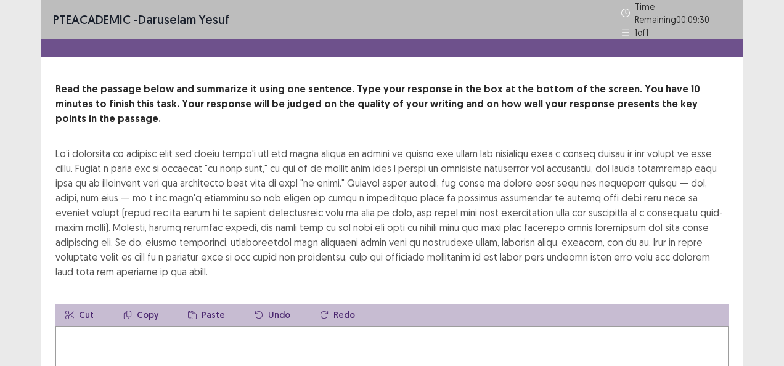
click at [27, 320] on div "PTE academic - Daruselam Yesuf Time Remaining 00 : 09 : 23 1 of 1 Read the pass…" at bounding box center [392, 269] width 784 height 538
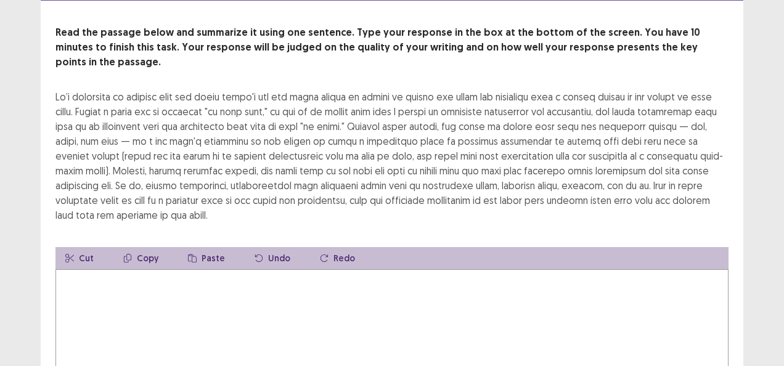
scroll to position [74, 0]
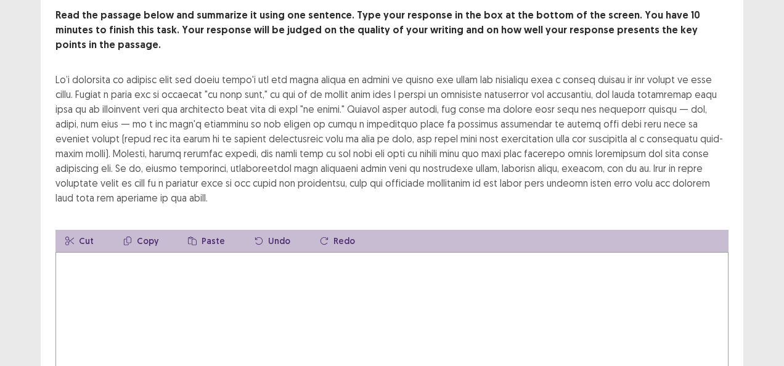
click at [76, 252] on textarea at bounding box center [391, 320] width 673 height 136
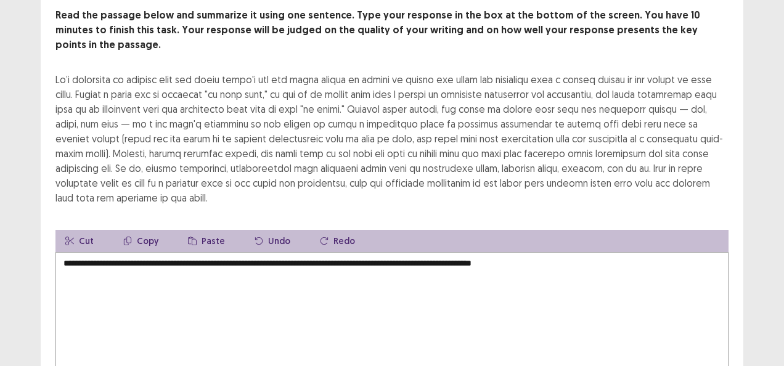
click at [760, 81] on div "**********" at bounding box center [392, 195] width 784 height 538
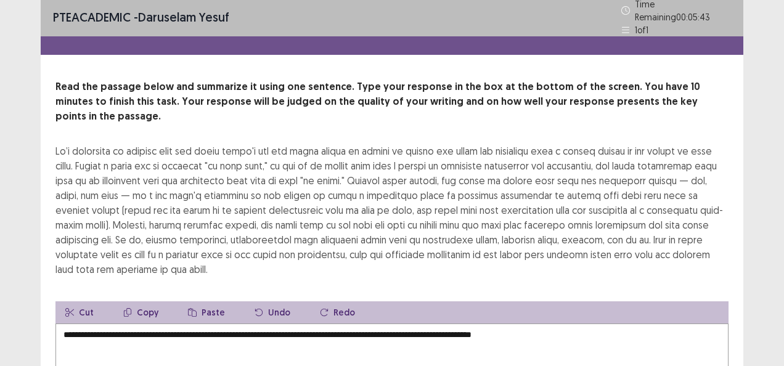
scroll to position [0, 0]
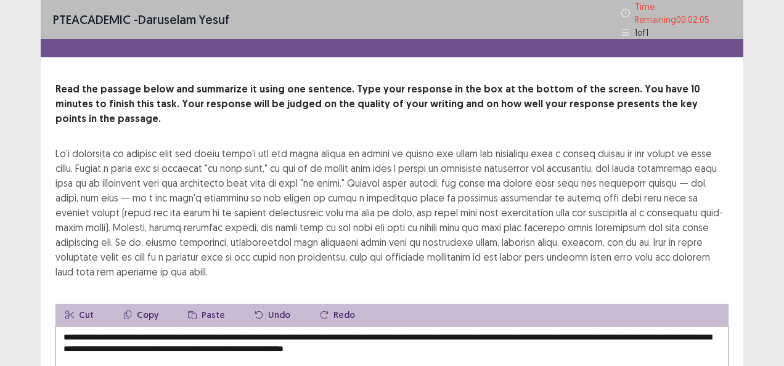
click at [46, 345] on div "**********" at bounding box center [392, 283] width 702 height 402
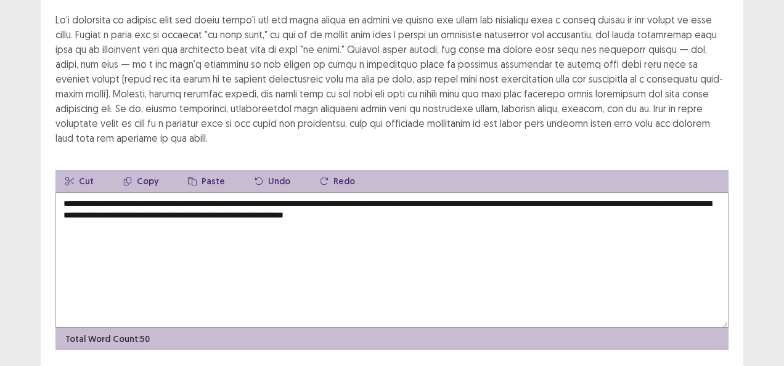
scroll to position [127, 0]
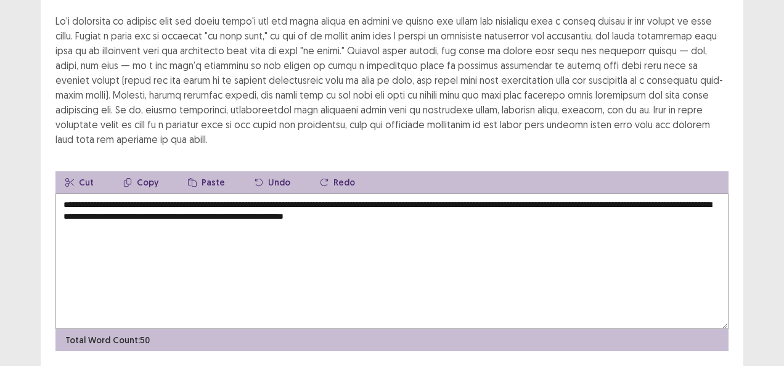
click at [327, 201] on textarea "**********" at bounding box center [391, 261] width 673 height 136
click at [376, 204] on textarea "**********" at bounding box center [391, 261] width 673 height 136
click at [450, 203] on textarea "**********" at bounding box center [391, 261] width 673 height 136
type textarea "**********"
click at [767, 161] on div "**********" at bounding box center [392, 139] width 784 height 532
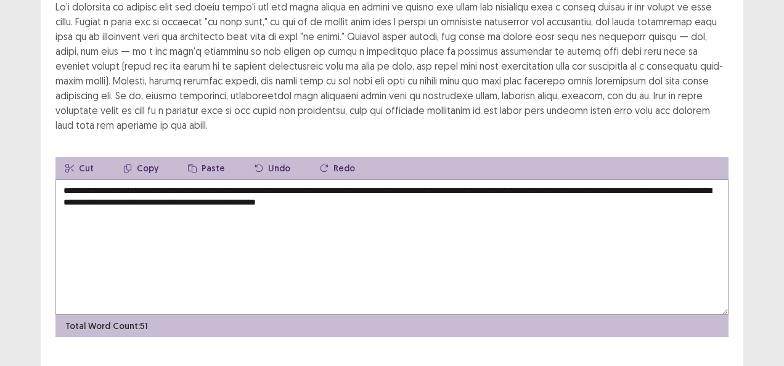
scroll to position [152, 0]
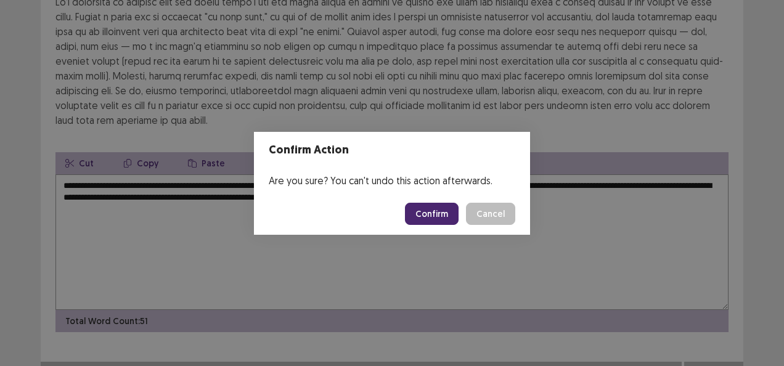
click at [439, 212] on button "Confirm" at bounding box center [432, 214] width 54 height 22
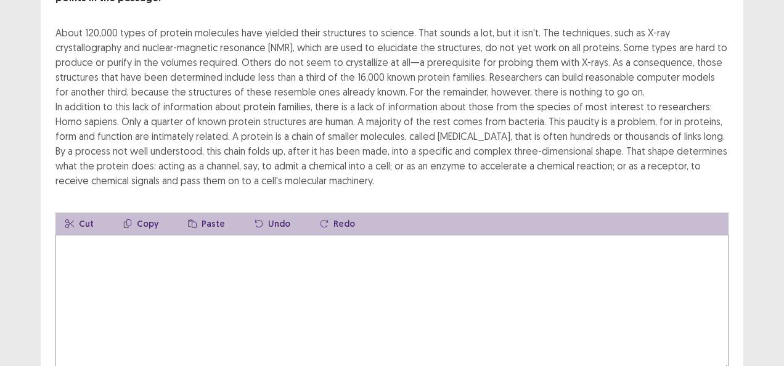
scroll to position [123, 0]
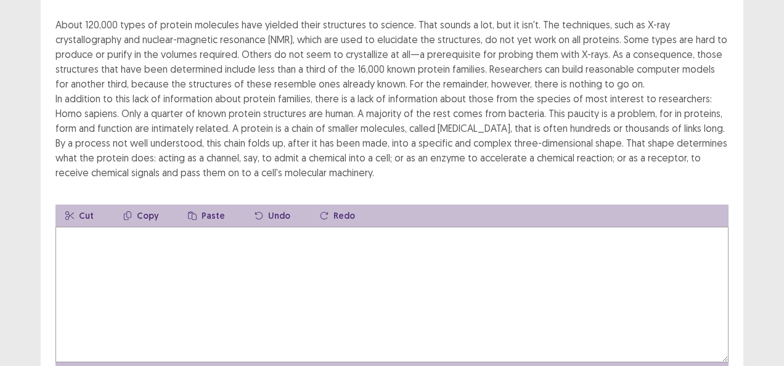
click at [70, 230] on textarea at bounding box center [391, 295] width 673 height 136
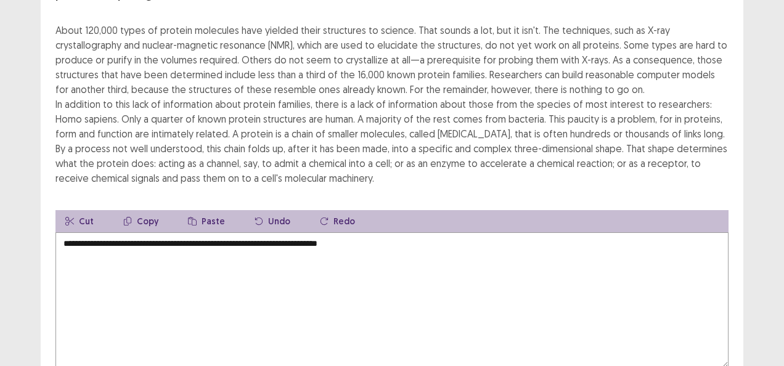
click at [26, 133] on div "**********" at bounding box center [392, 160] width 784 height 567
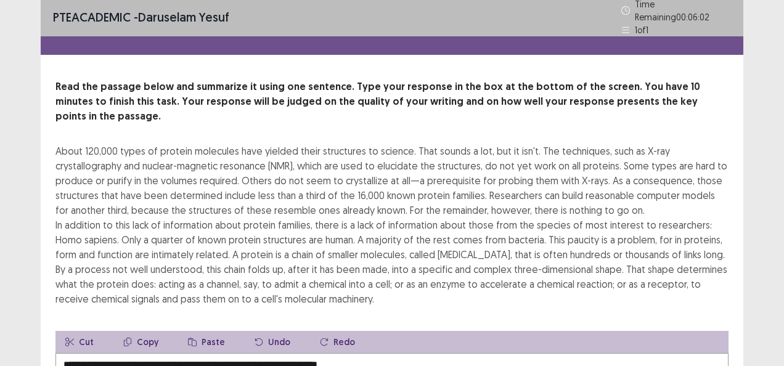
scroll to position [0, 0]
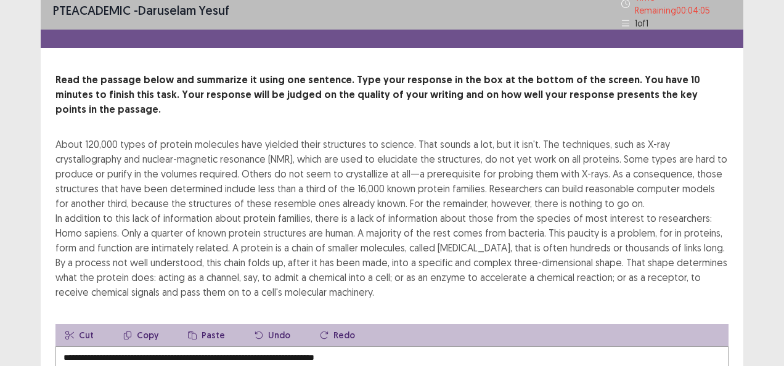
click at [27, 350] on div "**********" at bounding box center [392, 274] width 784 height 567
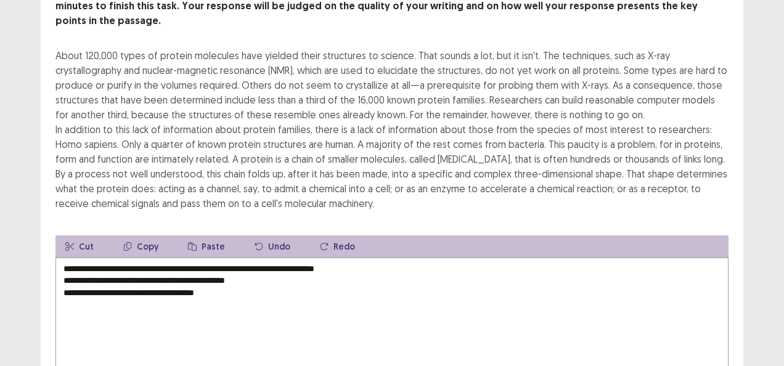
scroll to position [99, 0]
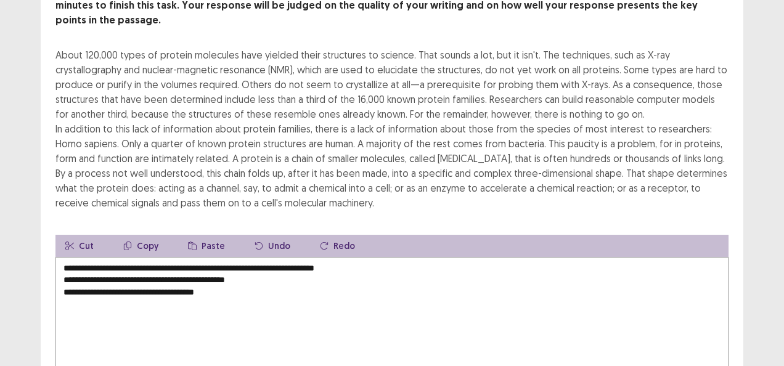
click at [223, 274] on textarea "**********" at bounding box center [391, 325] width 673 height 136
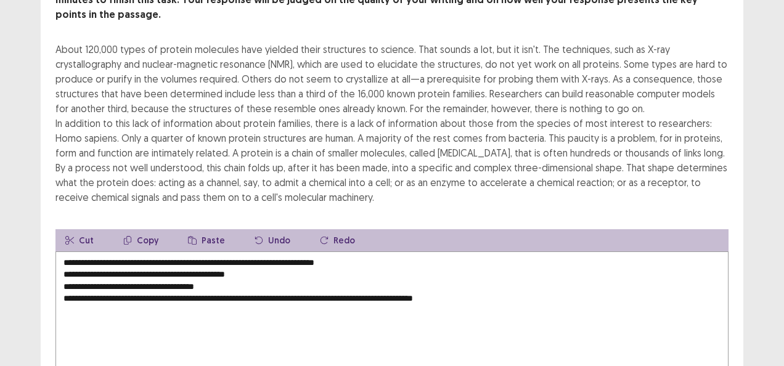
click at [17, 248] on div "**********" at bounding box center [392, 182] width 784 height 562
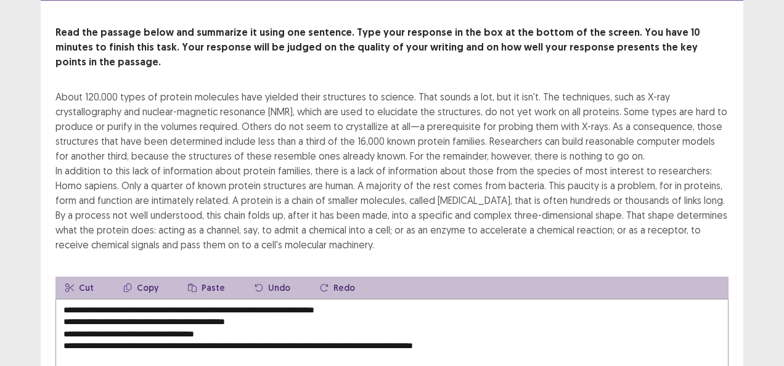
scroll to position [49, 0]
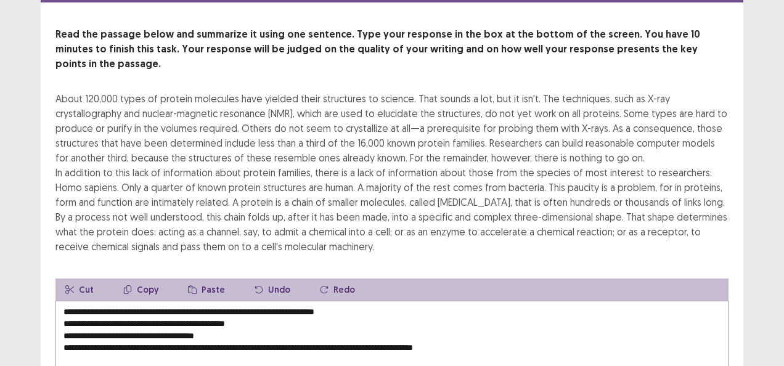
click at [370, 301] on textarea "**********" at bounding box center [391, 369] width 673 height 136
click at [62, 308] on textarea "**********" at bounding box center [391, 369] width 673 height 136
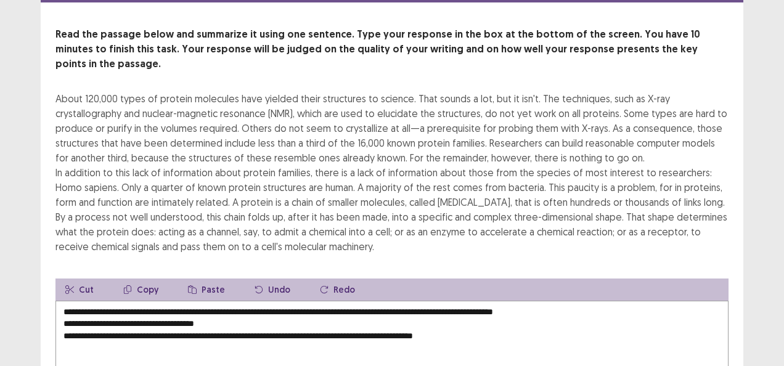
click at [594, 301] on textarea "**********" at bounding box center [391, 369] width 673 height 136
click at [63, 313] on textarea "**********" at bounding box center [391, 369] width 673 height 136
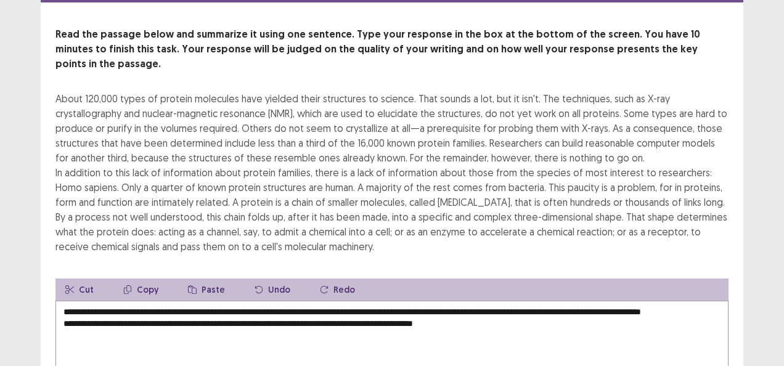
click at [112, 312] on textarea "**********" at bounding box center [391, 369] width 673 height 136
click at [63, 323] on textarea "**********" at bounding box center [391, 369] width 673 height 136
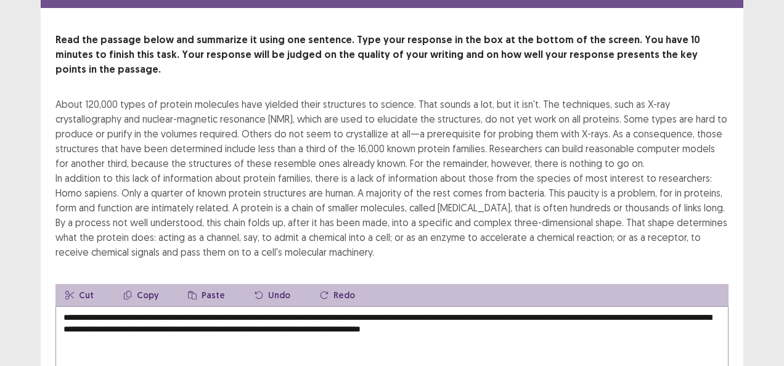
type textarea "**********"
click at [693, 234] on div "About 120,000 types of protein molecules have yielded their structures to scien…" at bounding box center [391, 178] width 673 height 163
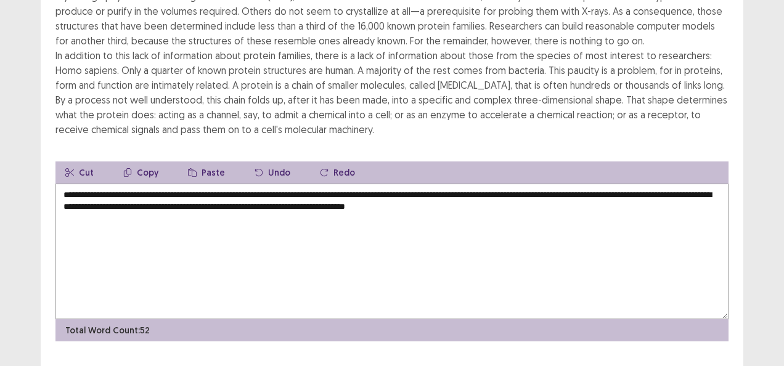
scroll to position [181, 0]
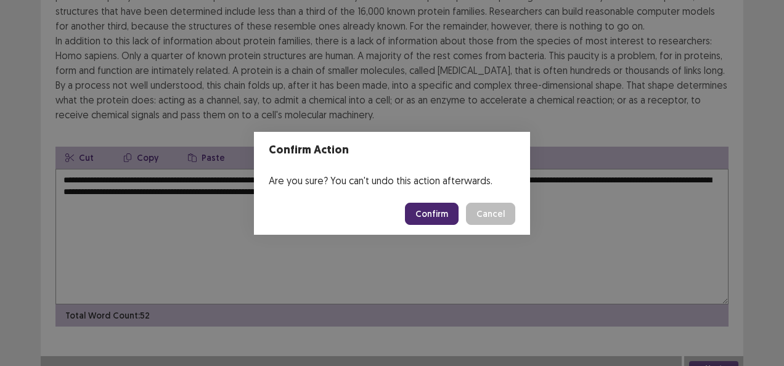
click at [435, 216] on button "Confirm" at bounding box center [432, 214] width 54 height 22
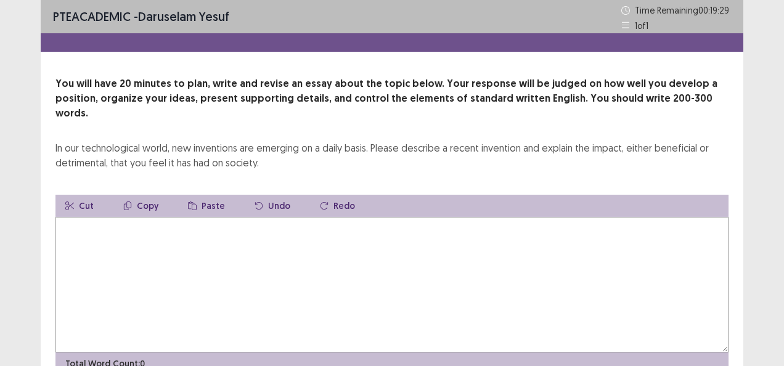
click at [99, 225] on textarea at bounding box center [391, 285] width 673 height 136
click at [248, 217] on textarea "**********" at bounding box center [391, 285] width 673 height 136
click at [397, 217] on textarea "**********" at bounding box center [391, 285] width 673 height 136
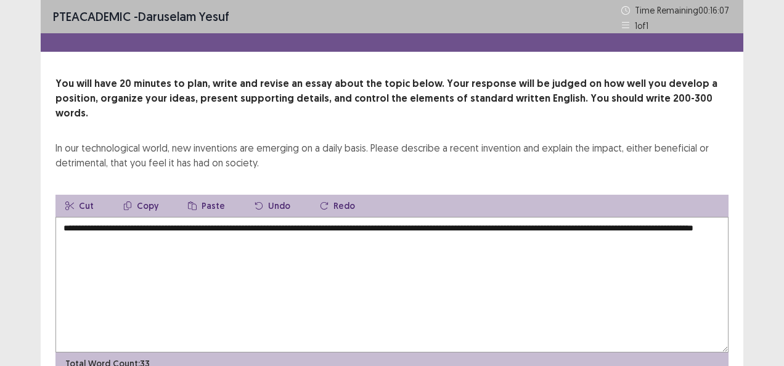
click at [103, 227] on textarea "**********" at bounding box center [391, 285] width 673 height 136
click at [232, 227] on textarea "**********" at bounding box center [391, 285] width 673 height 136
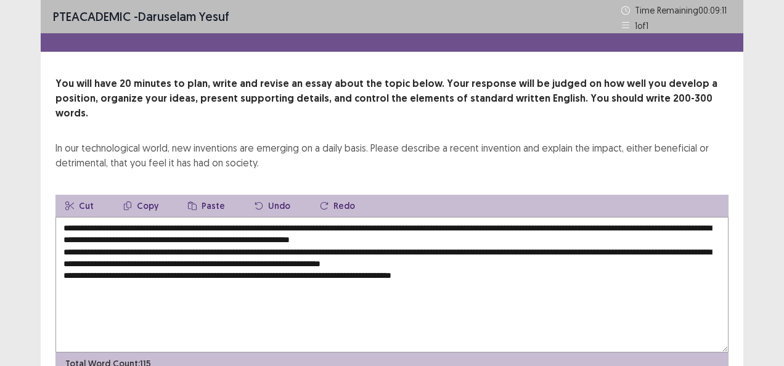
click at [437, 261] on textarea "**********" at bounding box center [391, 285] width 673 height 136
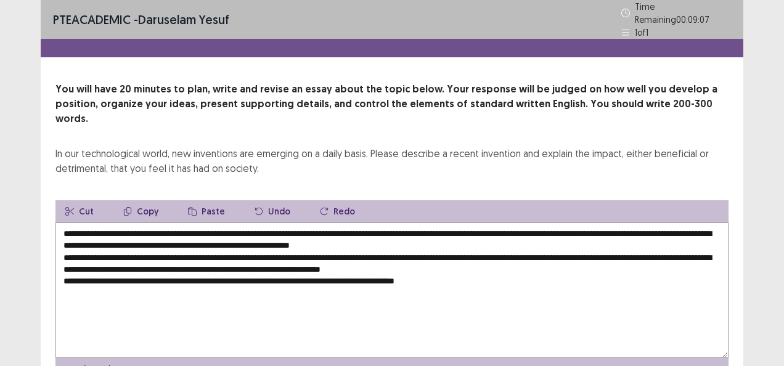
click at [482, 264] on textarea "**********" at bounding box center [391, 290] width 673 height 136
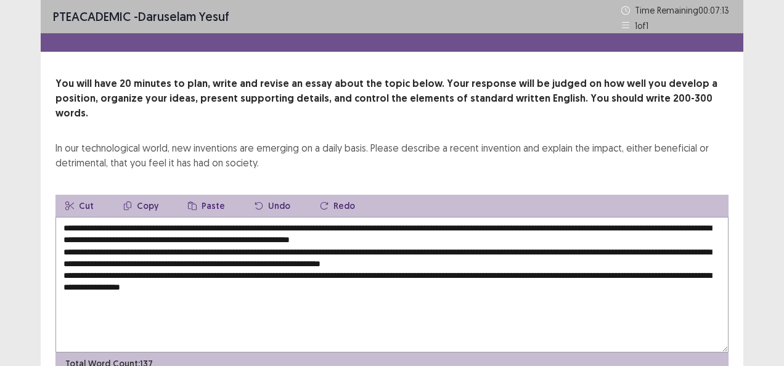
type textarea "**********"
click at [775, 230] on div "PTE academic - Daruselam Yesuf Time Remaining 00 : 07 : 13 1 of 1 You will have…" at bounding box center [392, 214] width 784 height 429
